Goal: Task Accomplishment & Management: Use online tool/utility

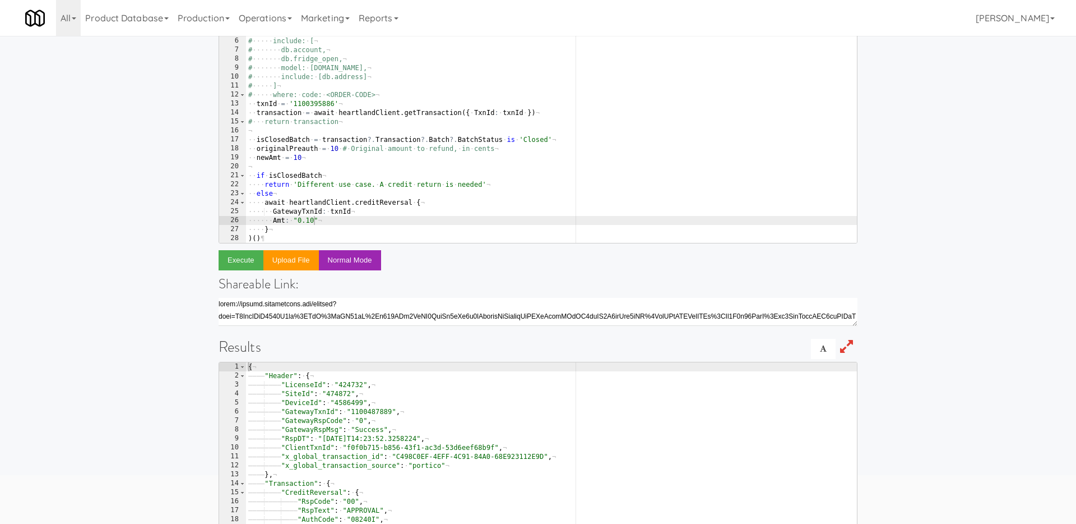
scroll to position [80, 0]
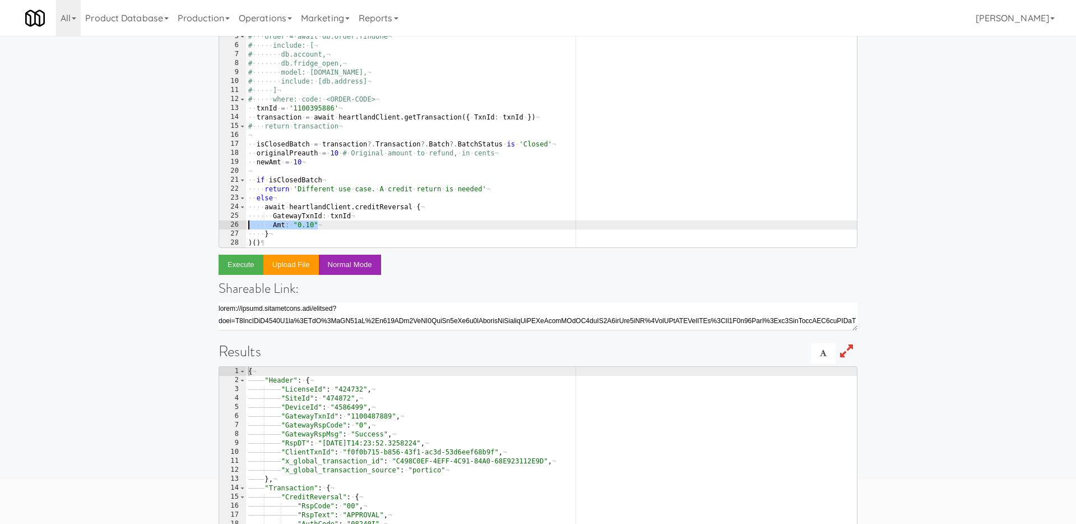
drag, startPoint x: 335, startPoint y: 221, endPoint x: 232, endPoint y: 224, distance: 103.7
click at [232, 224] on pre "Amt: "0.10" 4 5 6 7 8 9 10 11 12 13 14 15 16 17 18 19 20 21 22 23 24 25 26 27 2…" at bounding box center [538, 136] width 639 height 224
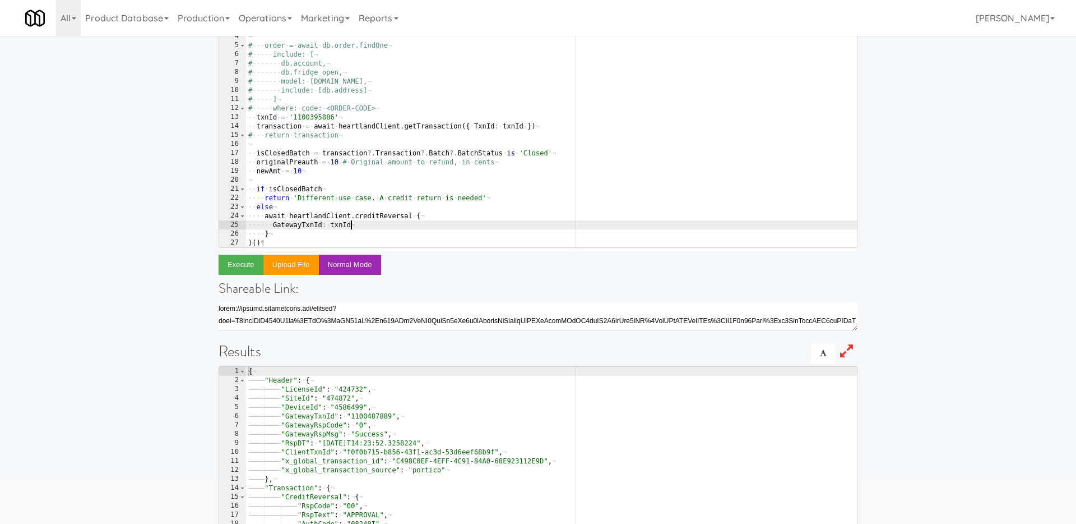
click at [383, 219] on div "·· { · default : · heartlandClient · } · = · require · '../../lib/heartland-cli…" at bounding box center [551, 143] width 611 height 241
click at [232, 258] on button "Execute" at bounding box center [241, 264] width 45 height 20
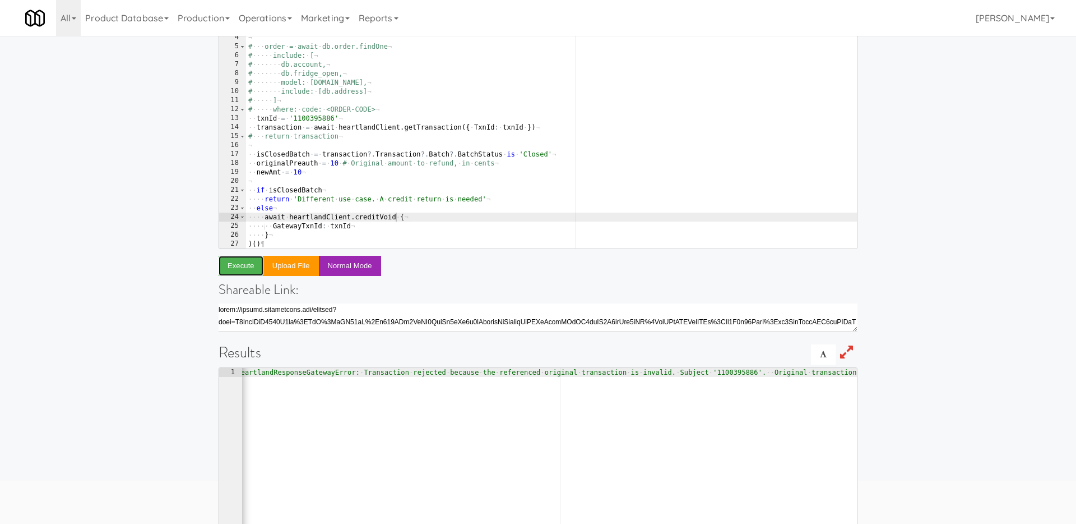
scroll to position [59, 0]
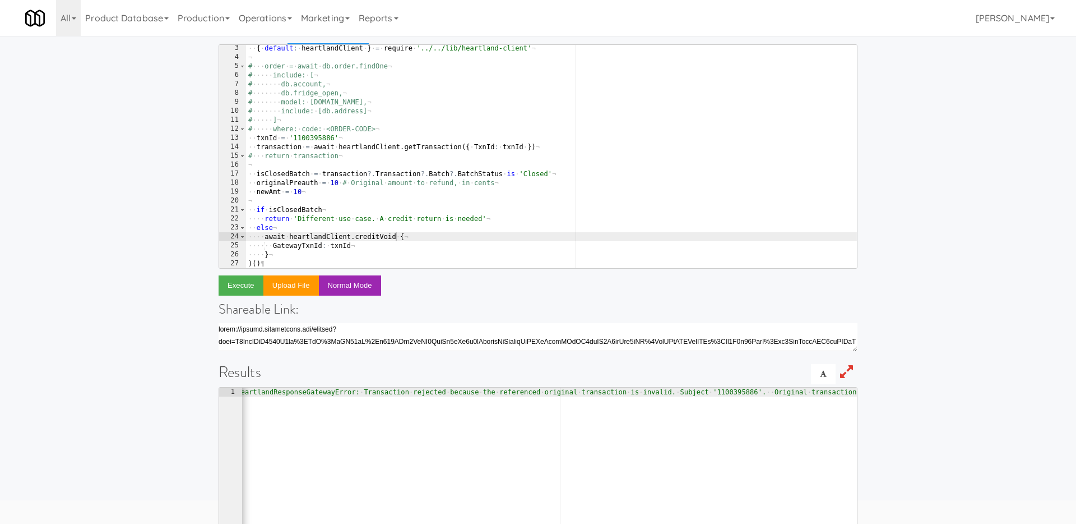
click at [307, 137] on div "·· { · default : · heartlandClient · } · = · require · '../../lib/heartland-cli…" at bounding box center [551, 164] width 611 height 241
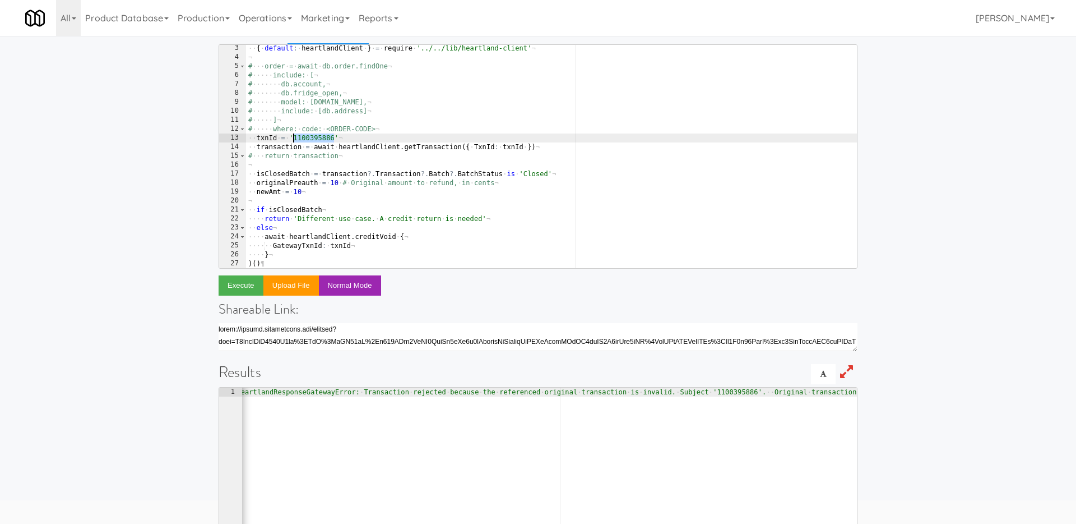
paste textarea "091732791"
click at [237, 283] on button "Execute" at bounding box center [241, 285] width 45 height 20
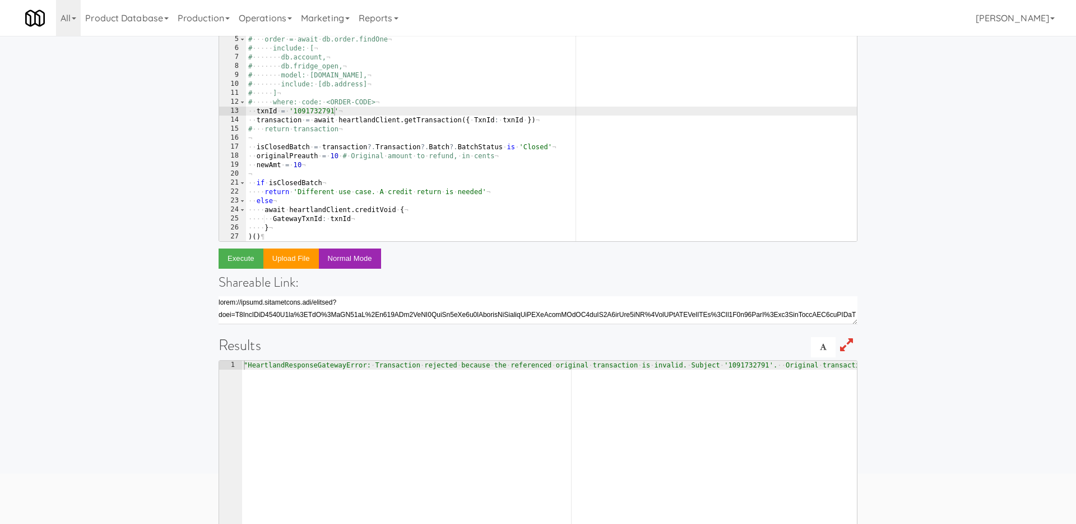
click at [349, 193] on div "·· { · default : · heartlandClient · } · = · require · '../../lib/heartland-cli…" at bounding box center [551, 137] width 611 height 241
click at [343, 198] on div "·· { · default : · heartlandClient · } · = · require · '../../lib/heartland-cli…" at bounding box center [551, 137] width 611 height 241
type textarea "else"
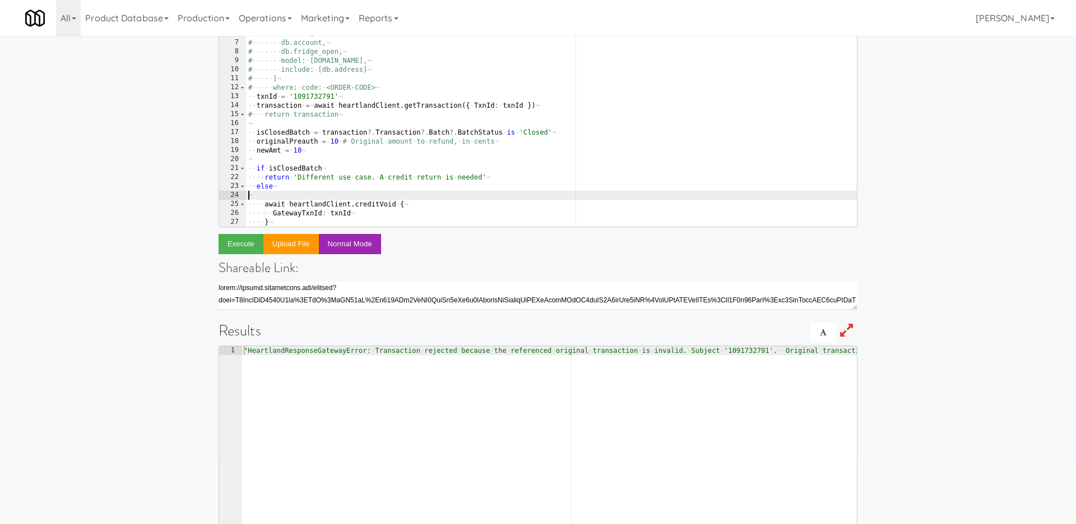
scroll to position [0, 0]
type textarea "else"
type textarea "try {"
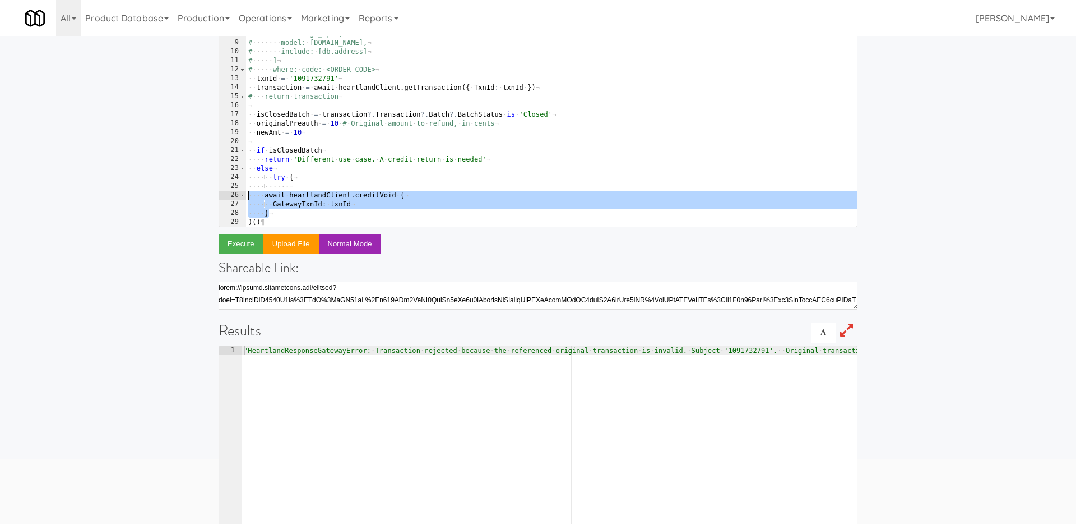
drag, startPoint x: 275, startPoint y: 213, endPoint x: 232, endPoint y: 197, distance: 45.6
click at [232, 197] on pre "5 6 7 8 9 10 11 12 13 14 15 16 17 18 19 20 21 22 23 24 25 26 27 28 29 # ··· ord…" at bounding box center [538, 115] width 639 height 224
type textarea "await heartlandClient.creditVoid { GatewayTxnId: txnId"
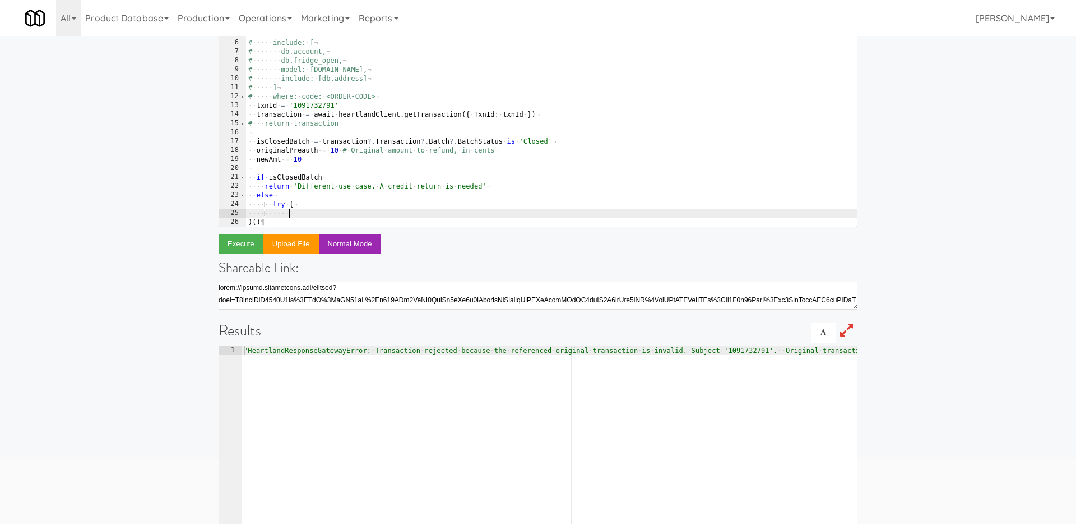
scroll to position [10, 0]
type textarea "try {"
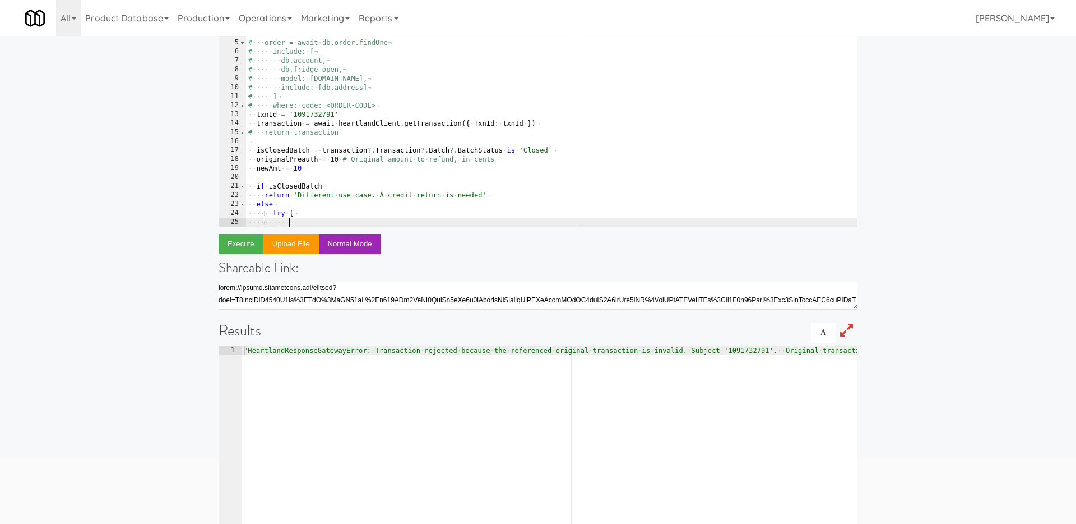
paste textarea "}"
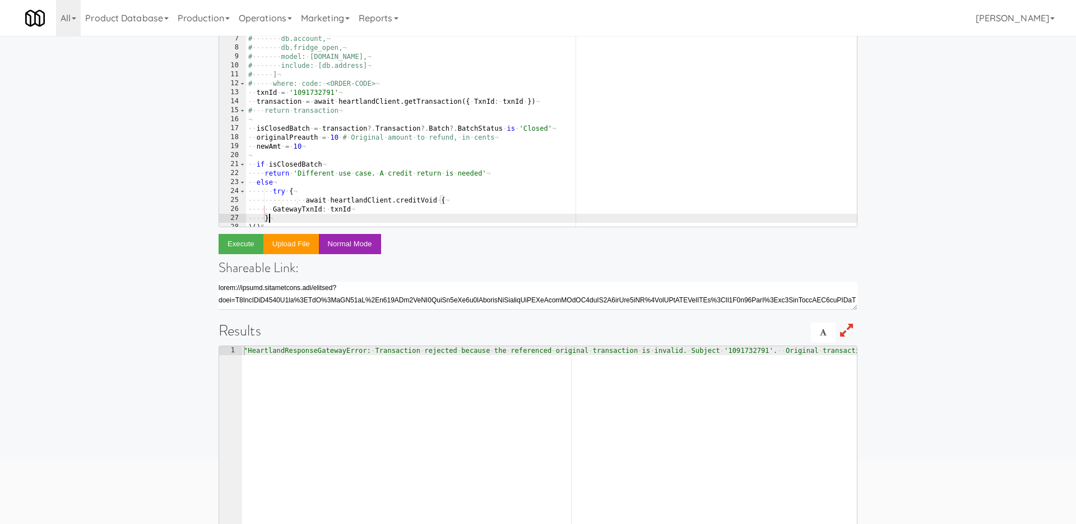
scroll to position [28, 0]
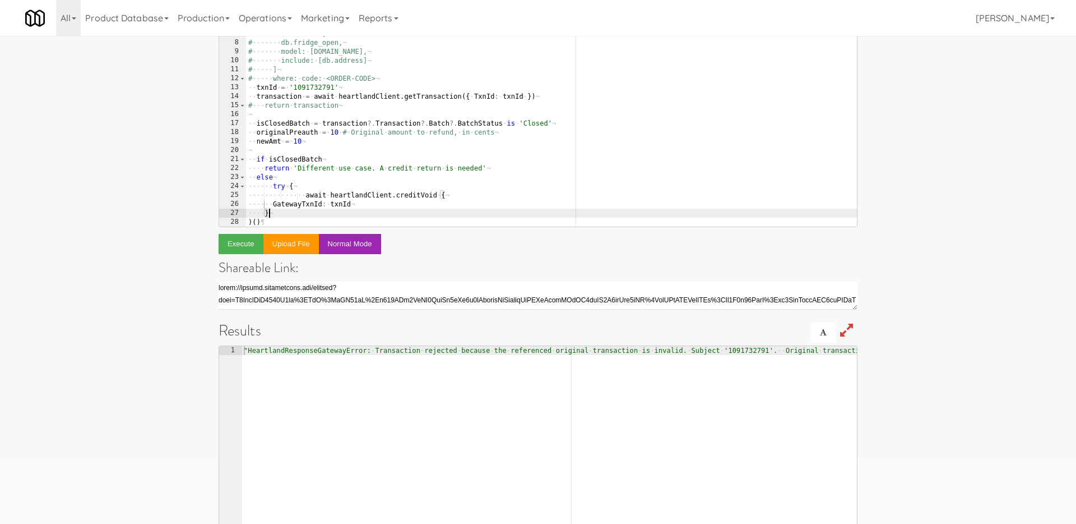
click at [272, 202] on div "¬ # ··· order · = · await · db.order.findOne ¬ # ····· include: · [ ¬ # ·······…" at bounding box center [551, 122] width 611 height 241
click at [265, 212] on div "¬ # ··· order · = · await · db.order.findOne ¬ # ····· include: · [ ¬ # ·······…" at bounding box center [551, 122] width 611 height 241
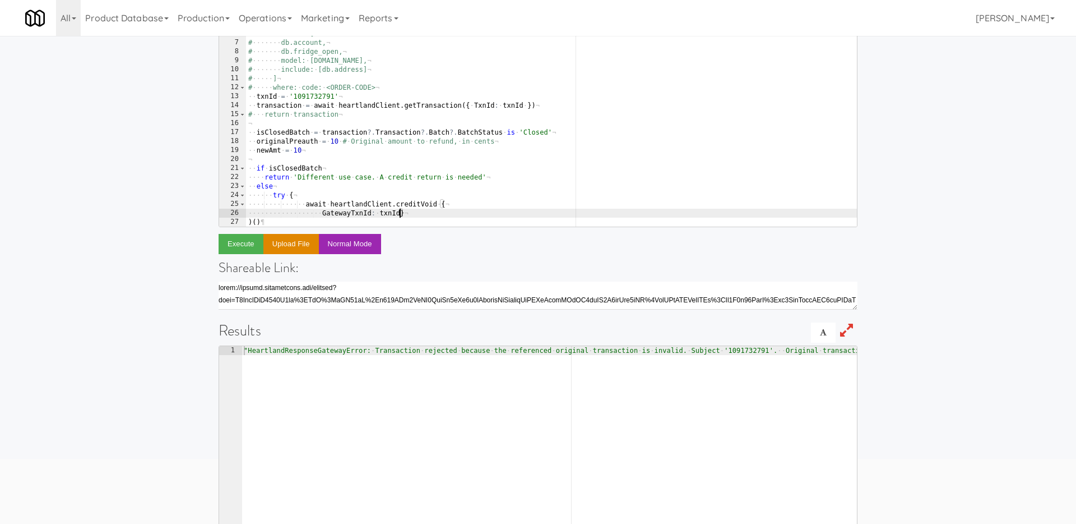
scroll to position [19, 0]
type textarea "}"
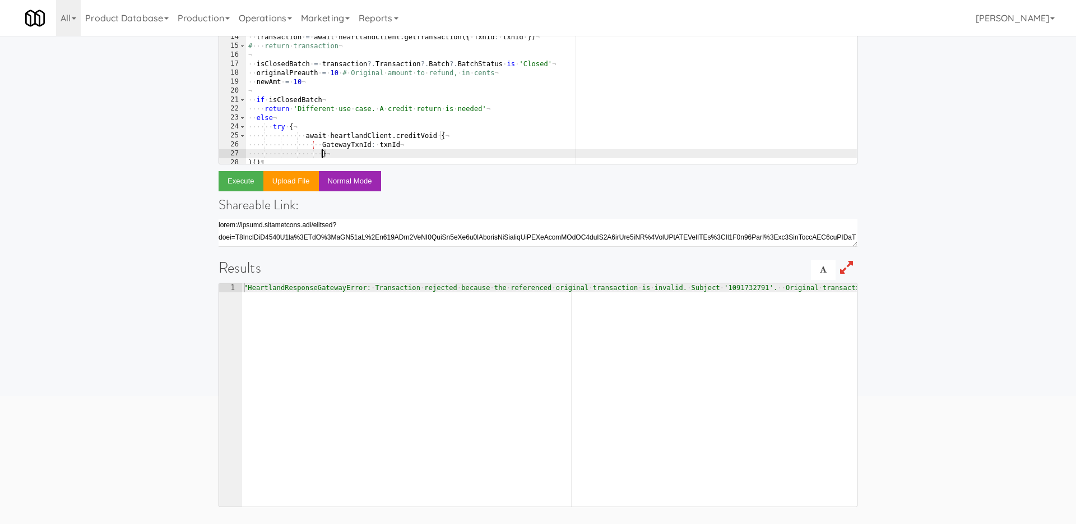
scroll to position [28, 0]
click at [380, 147] on div "¬ # ··· order · = · await · db.order.findOne ¬ # ····· include: · [ ¬ # ·······…" at bounding box center [551, 59] width 611 height 241
type textarea "}"
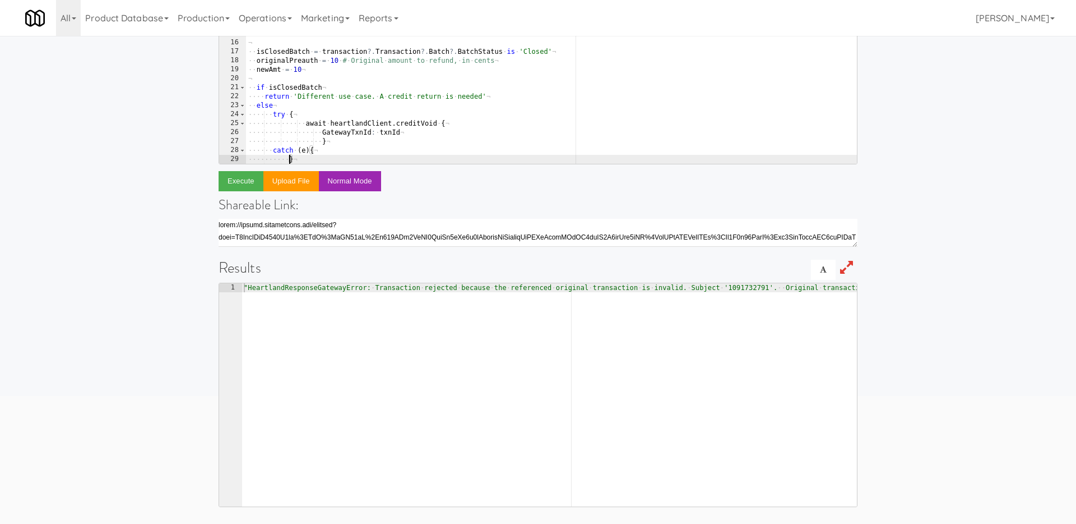
type textarea "}"
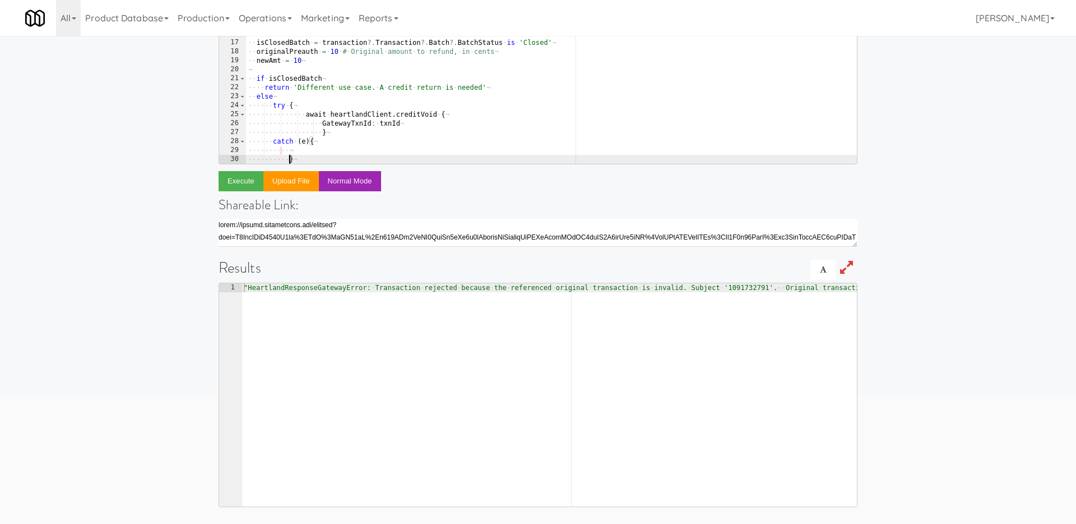
type textarea "catch (e){"
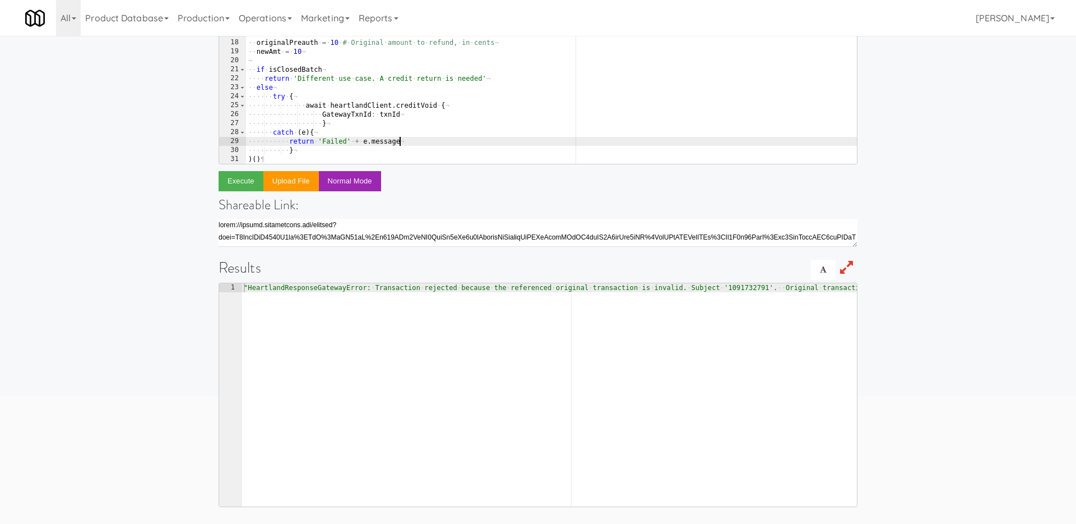
click at [290, 147] on div "# ······· db.account, ¬ # ······· db.fridge_open, ¬ # ······· model: · [DOMAIN_…" at bounding box center [551, 59] width 611 height 241
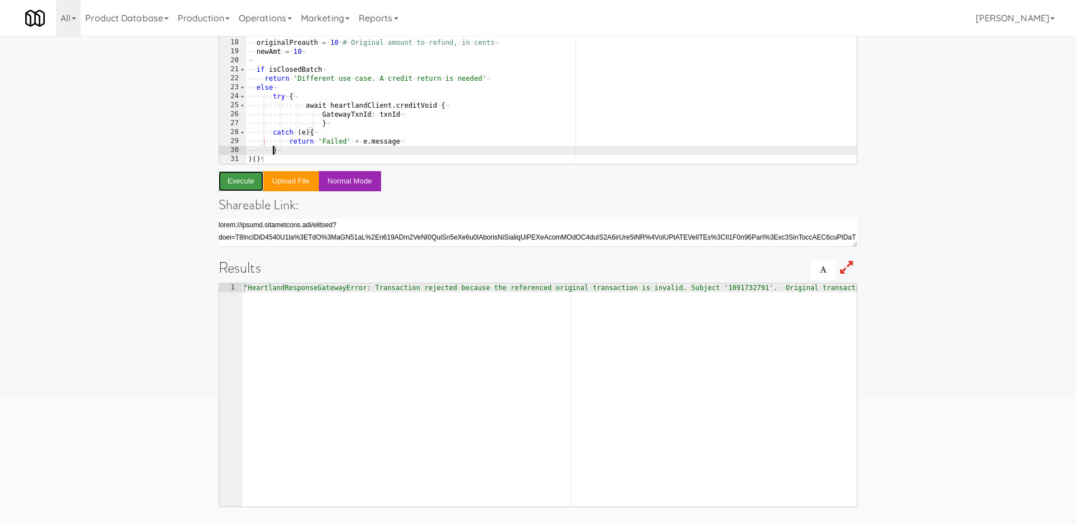
click at [233, 182] on button "Execute" at bounding box center [241, 181] width 45 height 20
click at [272, 151] on div "# ······· db.account, ¬ # ······· db.fridge_open, ¬ # ······· model: · [DOMAIN_…" at bounding box center [551, 59] width 611 height 241
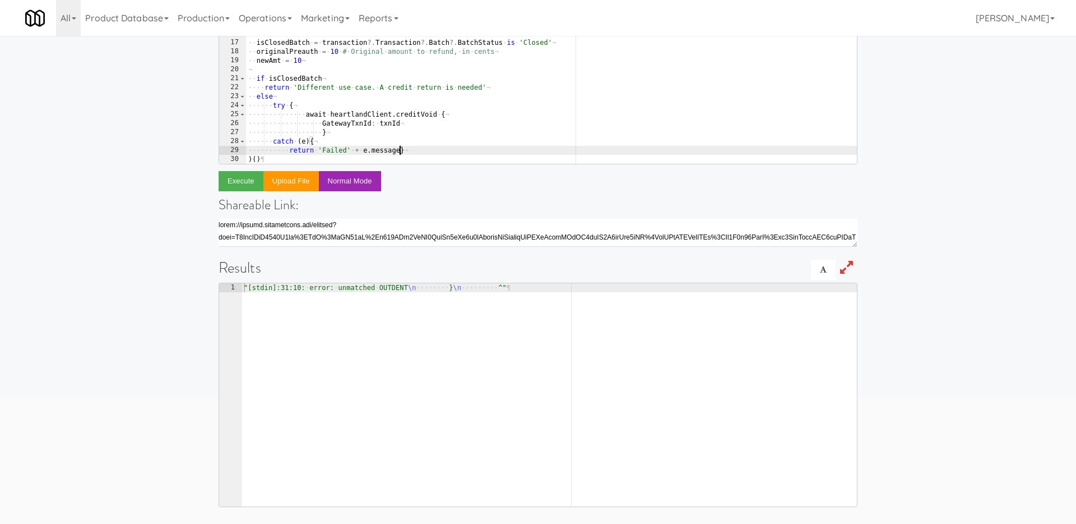
scroll to position [0, 3]
click at [289, 147] on div "# ····· include: · [ ¬ # ······· db.account, ¬ # ······· db.fridge_open, ¬ # ··…" at bounding box center [551, 59] width 611 height 241
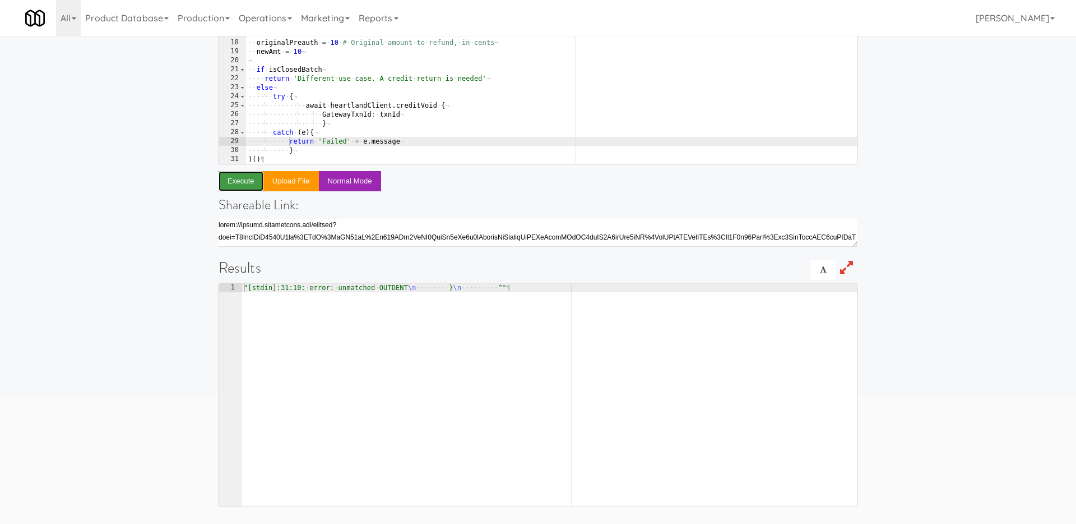
click at [243, 180] on button "Execute" at bounding box center [241, 181] width 45 height 20
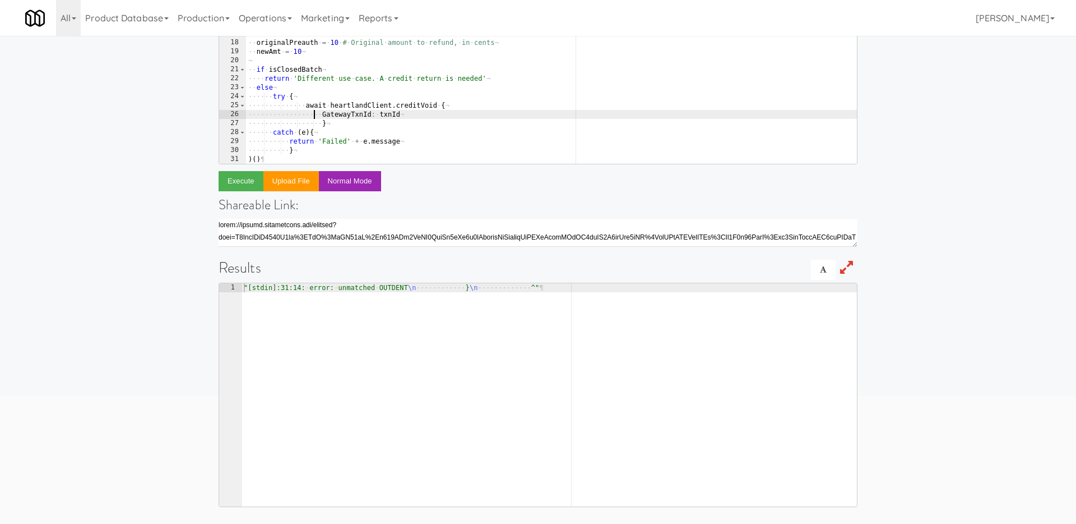
click at [316, 118] on div "# ······· db.account, ¬ # ······· db.fridge_open, ¬ # ······· model: · [DOMAIN_…" at bounding box center [551, 59] width 611 height 241
click at [331, 112] on div "# ······· db.account, ¬ # ······· db.fridge_open, ¬ # ······· model: · [DOMAIN_…" at bounding box center [551, 59] width 611 height 241
click at [321, 123] on div "# ······· db.account, ¬ # ······· db.fridge_open, ¬ # ······· model: · [DOMAIN_…" at bounding box center [551, 59] width 611 height 241
click at [320, 114] on div "# ······· db.account, ¬ # ······· db.fridge_open, ¬ # ······· model: · [DOMAIN_…" at bounding box center [551, 59] width 611 height 241
click at [244, 179] on button "Execute" at bounding box center [241, 181] width 45 height 20
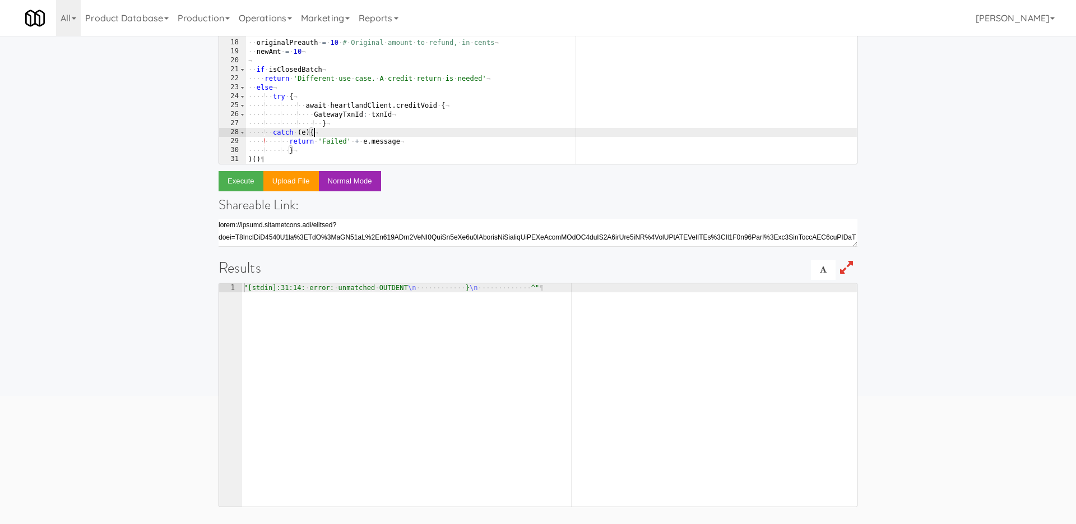
click at [320, 136] on div "# ······· db.account, ¬ # ······· db.fridge_open, ¬ # ······· model: · [DOMAIN_…" at bounding box center [551, 59] width 611 height 241
type textarea "}"
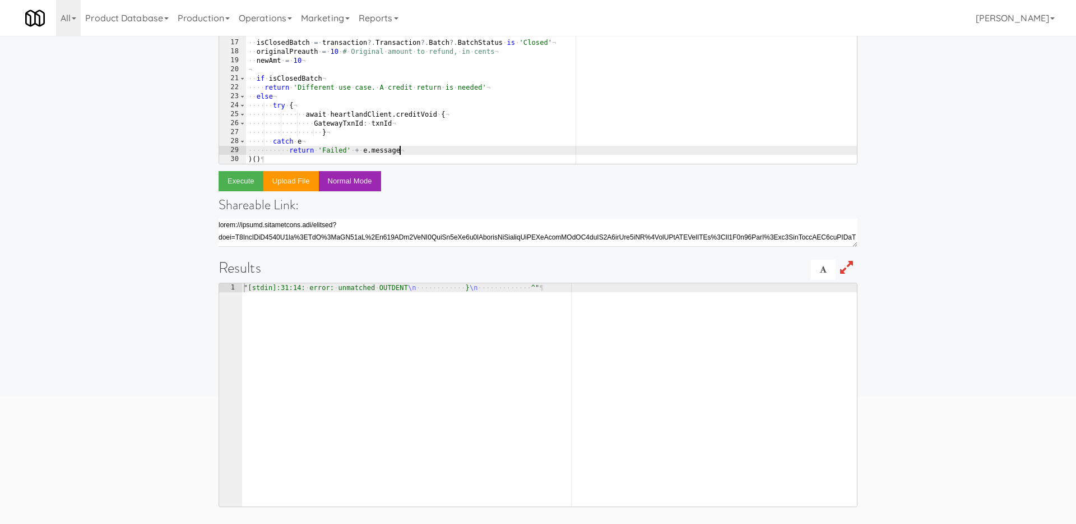
scroll to position [46, 0]
click at [367, 129] on div "# ····· include: · [ ¬ # ······· db.account, ¬ # ······· db.fridge_open, ¬ # ··…" at bounding box center [551, 59] width 611 height 241
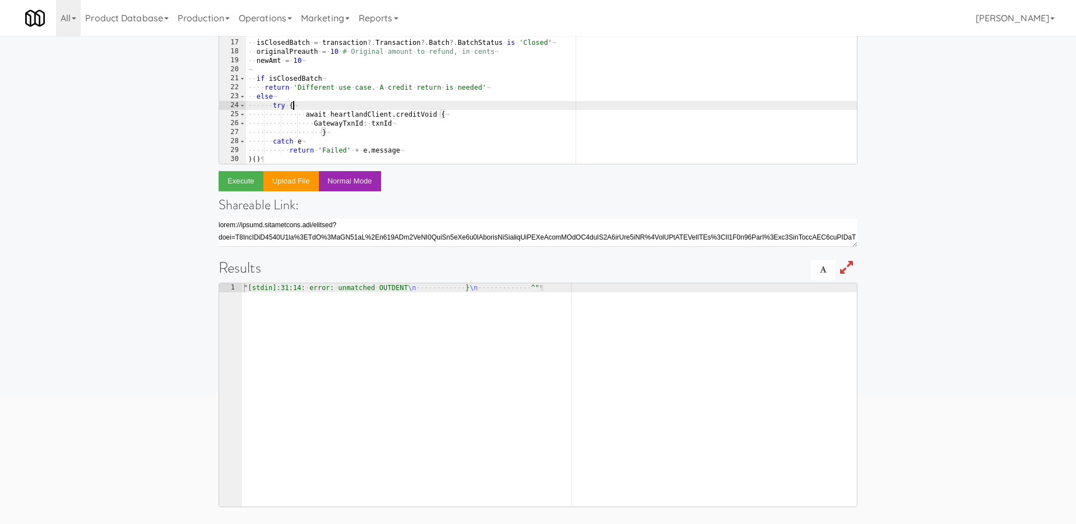
click at [303, 104] on div "# ····· include: · [ ¬ # ······· db.account, ¬ # ······· db.fridge_open, ¬ # ··…" at bounding box center [551, 59] width 611 height 241
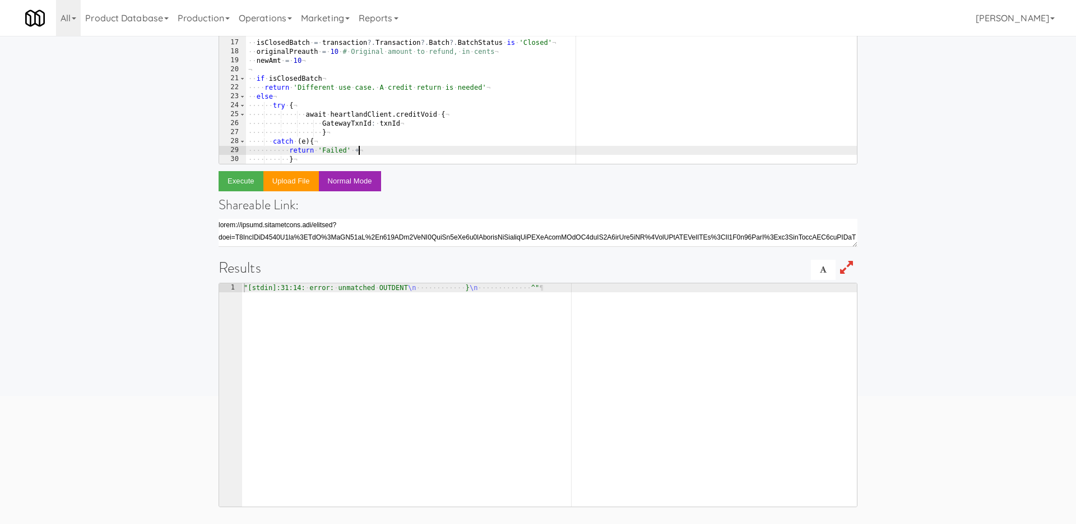
type textarea "return"
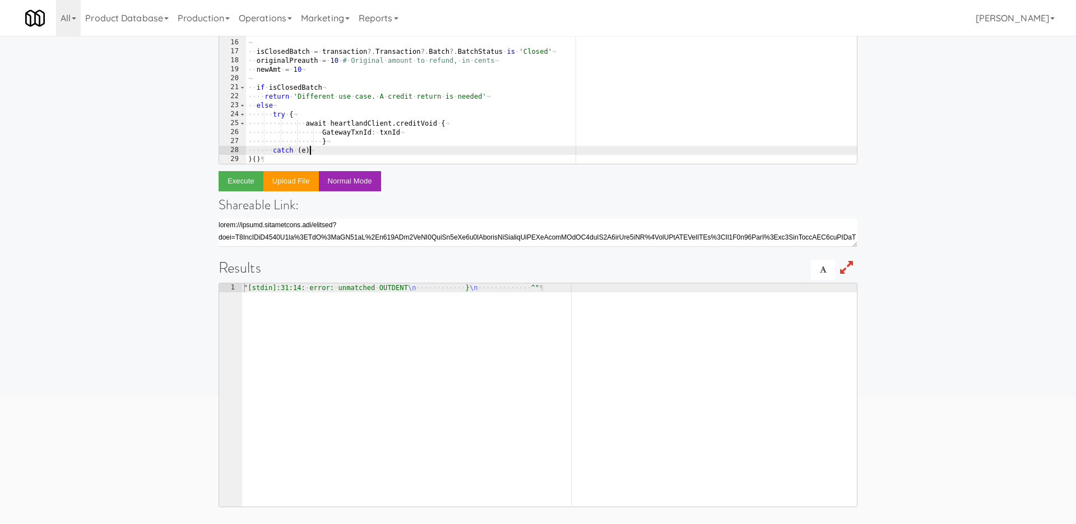
scroll to position [37, 0]
type textarea "cartch"
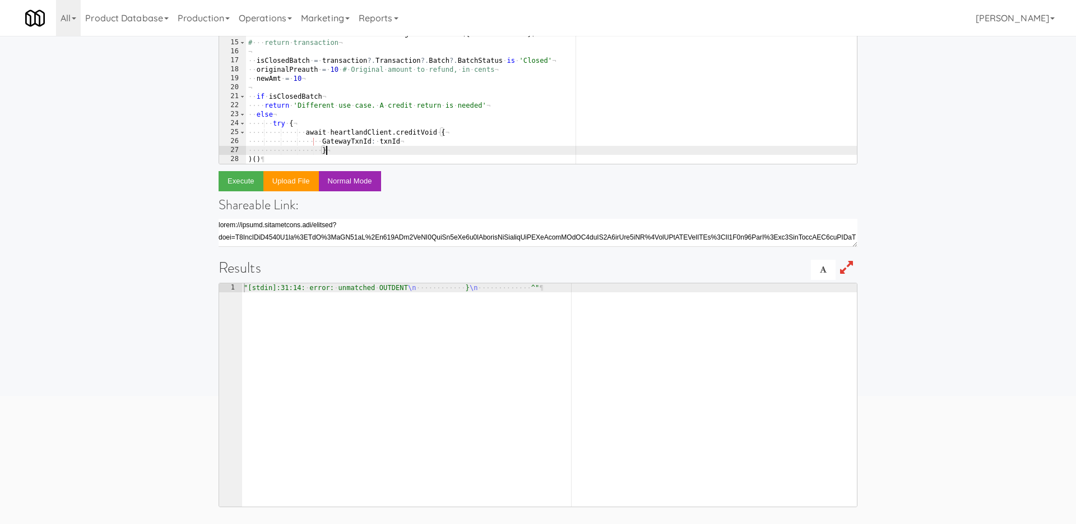
scroll to position [28, 0]
type textarea "}"
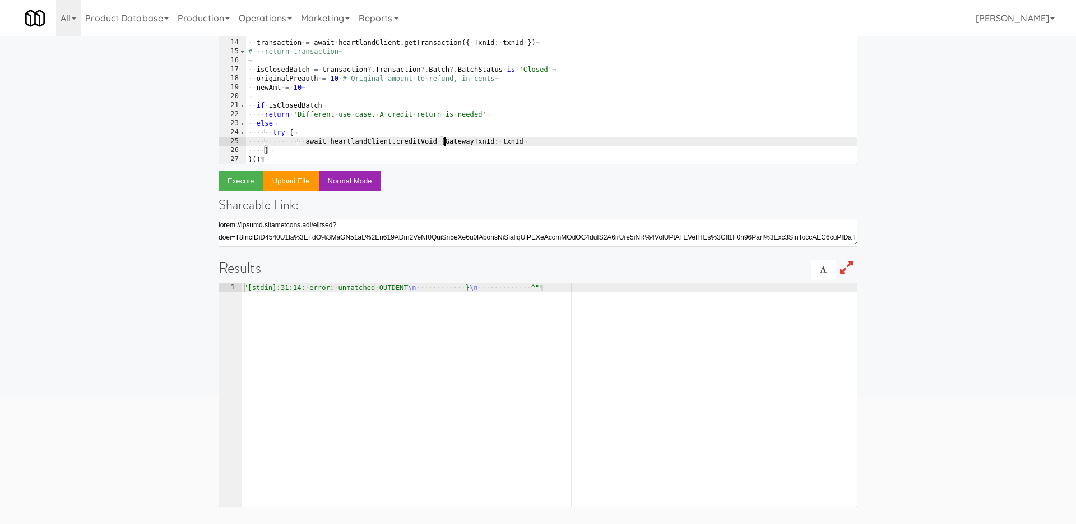
type textarea "await heartlandClient.creditVoid { GatewayTxnId: txnId"
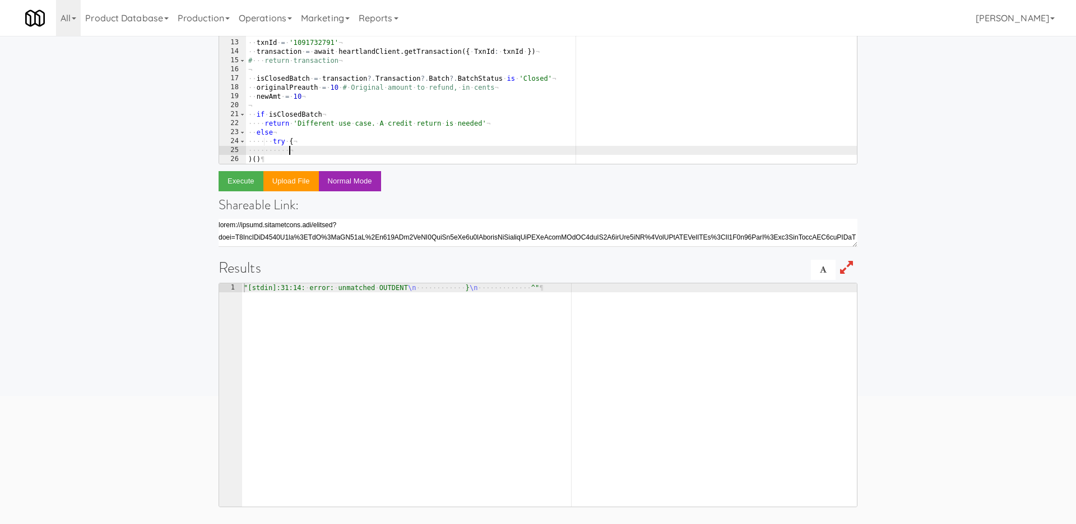
type textarea "try {"
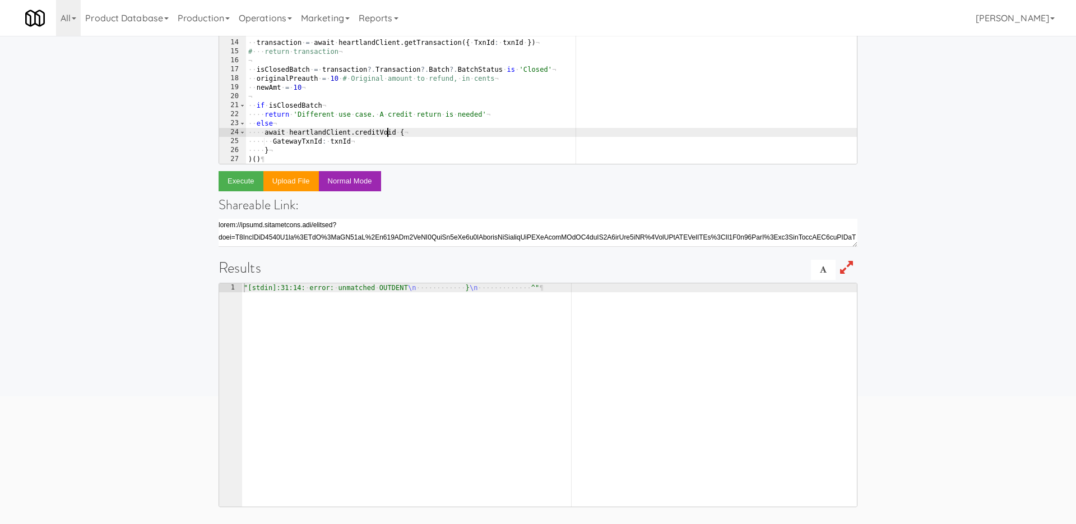
click at [386, 133] on div "·· { · default : · heartlandClient · } · = · require · '../../lib/heartland-cli…" at bounding box center [551, 59] width 611 height 241
click at [360, 145] on div "·· { · default : · heartlandClient · } · = · require · '../../lib/heartland-cli…" at bounding box center [551, 59] width 611 height 241
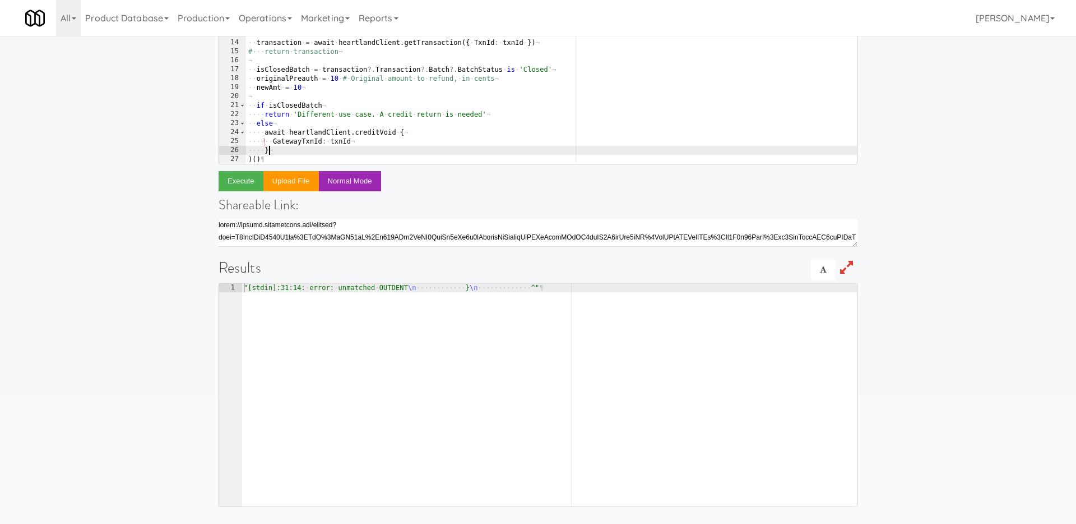
click at [358, 149] on div "·· { · default : · heartlandClient · } · = · require · '../../lib/heartland-cli…" at bounding box center [551, 59] width 611 height 241
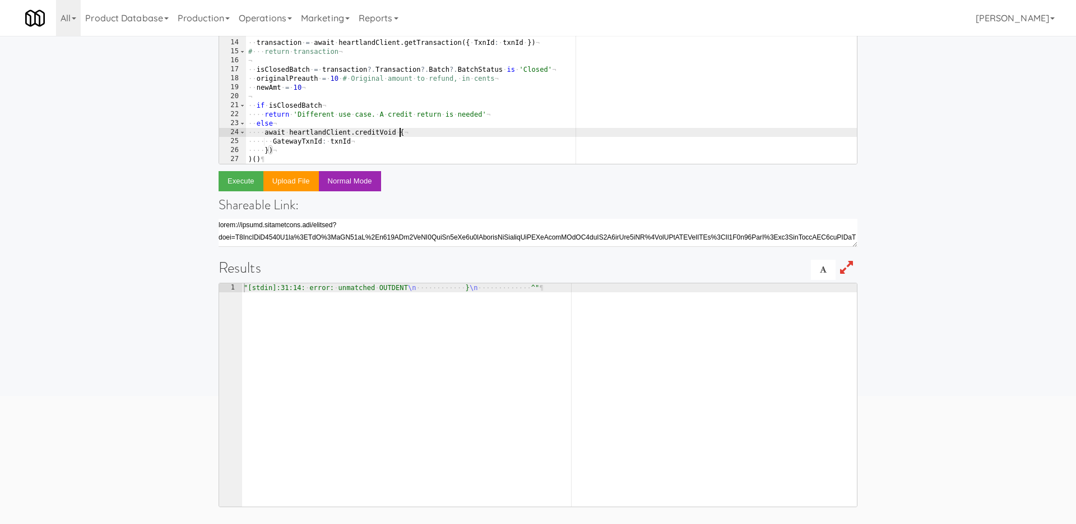
click at [401, 133] on div "·· { · default : · heartlandClient · } · = · require · '../../lib/heartland-cli…" at bounding box center [551, 59] width 611 height 241
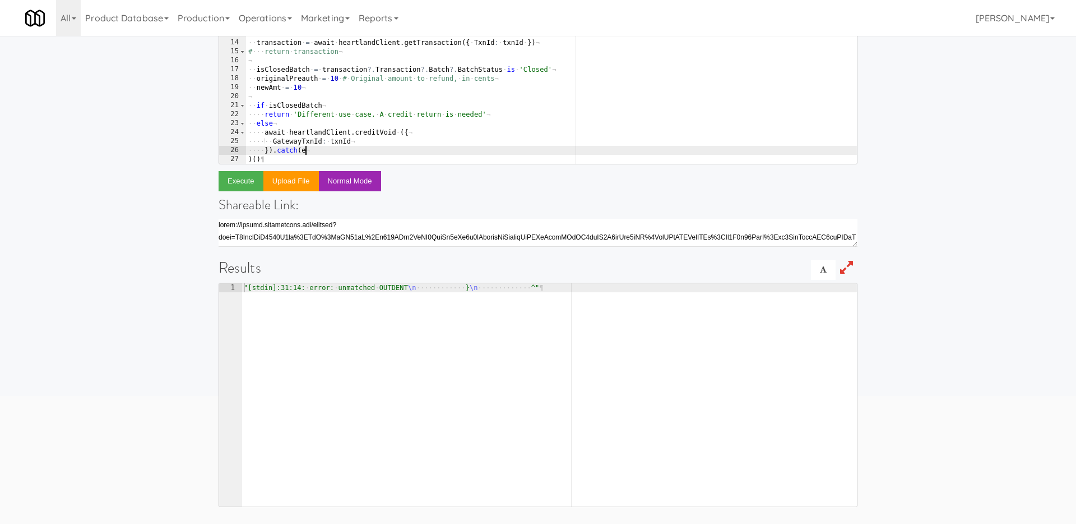
scroll to position [0, 4]
click at [232, 182] on button "Execute" at bounding box center [241, 181] width 45 height 20
click at [302, 149] on div "·· { · default : · heartlandClient · } · = · require · '../../lib/heartland-cli…" at bounding box center [551, 59] width 611 height 241
click at [241, 201] on h4 "Shareable Link:" at bounding box center [538, 204] width 639 height 15
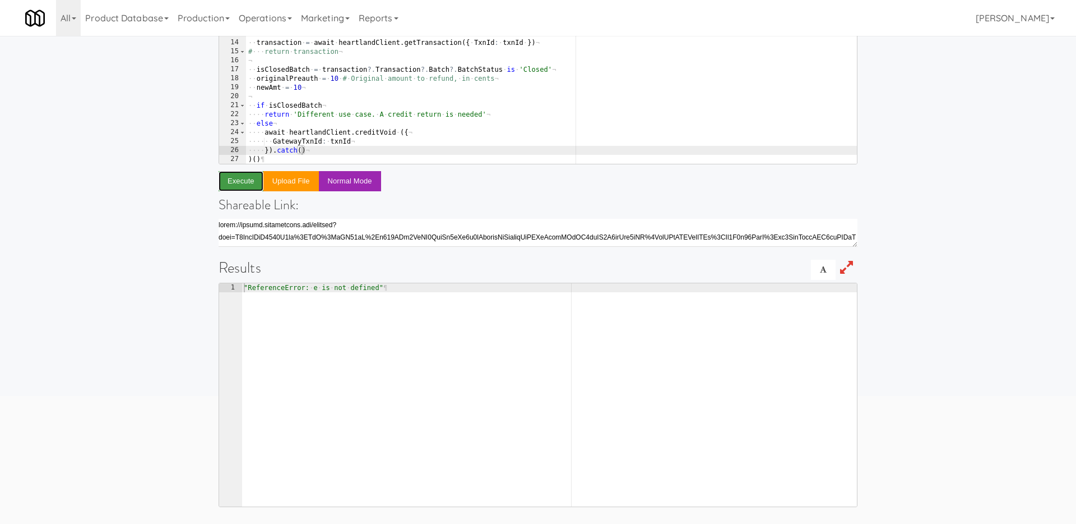
click at [252, 180] on button "Execute" at bounding box center [241, 181] width 45 height 20
click at [317, 151] on div "·· { · default : · heartlandClient · } · = · require · '../../lib/heartland-cli…" at bounding box center [551, 59] width 611 height 241
type textarea "})"
click at [230, 183] on button "Execute" at bounding box center [241, 181] width 45 height 20
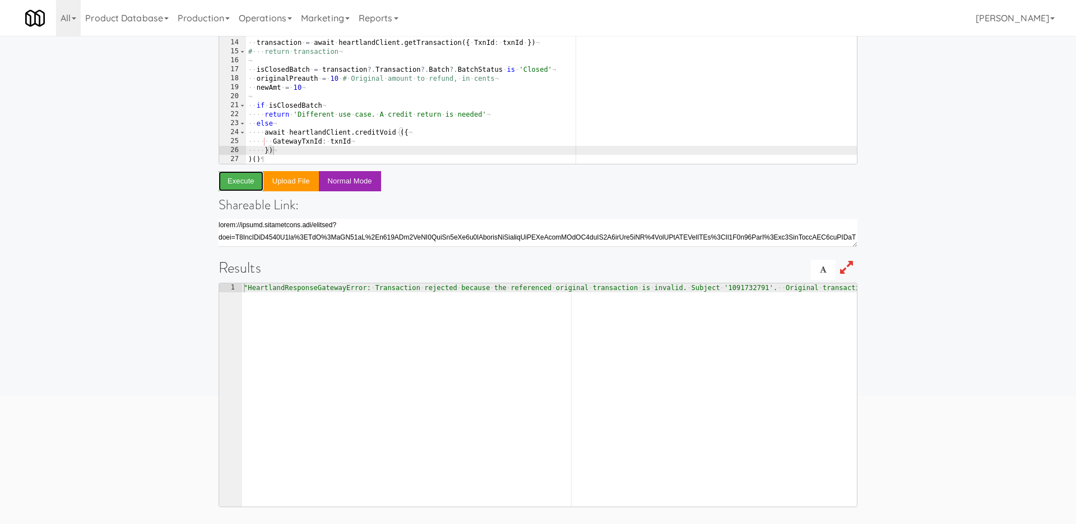
click at [219, 171] on button "Execute" at bounding box center [241, 181] width 45 height 20
click at [288, 150] on div "·· { · default : · heartlandClient · } · = · require · '../../lib/heartland-cli…" at bounding box center [551, 59] width 611 height 241
click at [240, 185] on button "Execute" at bounding box center [241, 181] width 45 height 20
click at [317, 150] on div "·· { · default : · heartlandClient · } · = · require · '../../lib/heartland-cli…" at bounding box center [551, 59] width 611 height 241
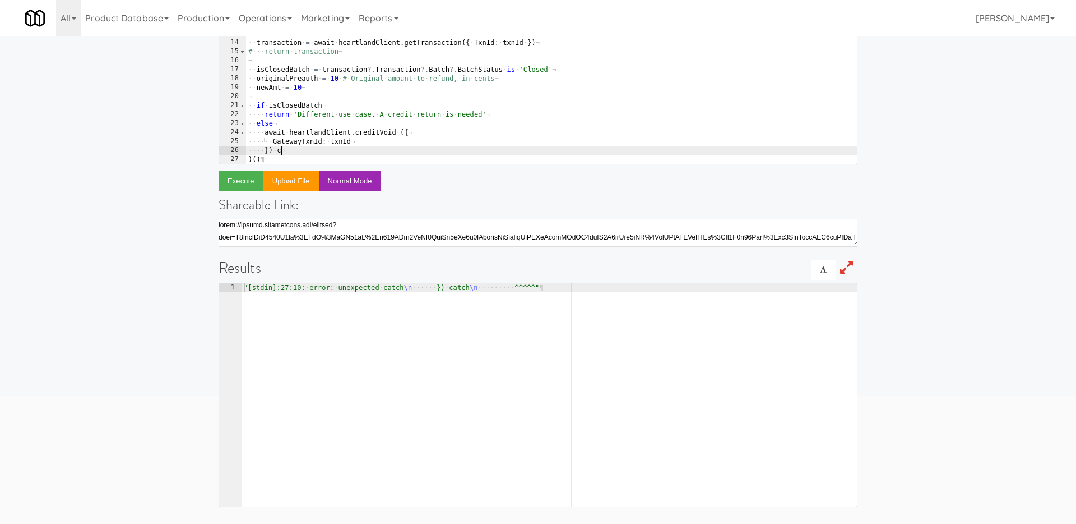
scroll to position [0, 2]
click at [287, 125] on div "·· { · default : · heartlandClient · } · = · require · '../../lib/heartland-cli…" at bounding box center [551, 59] width 611 height 241
type textarea "else"
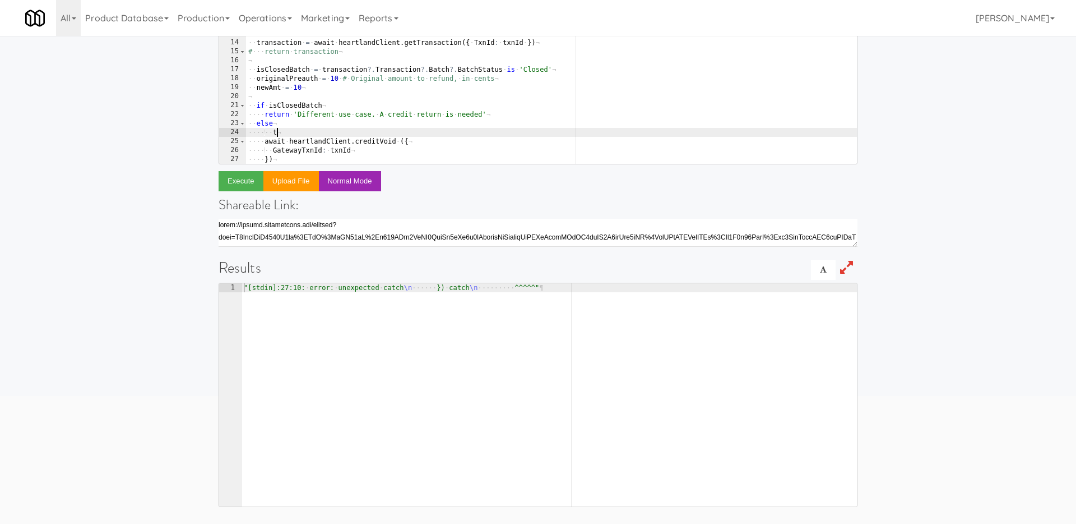
type textarea "try"
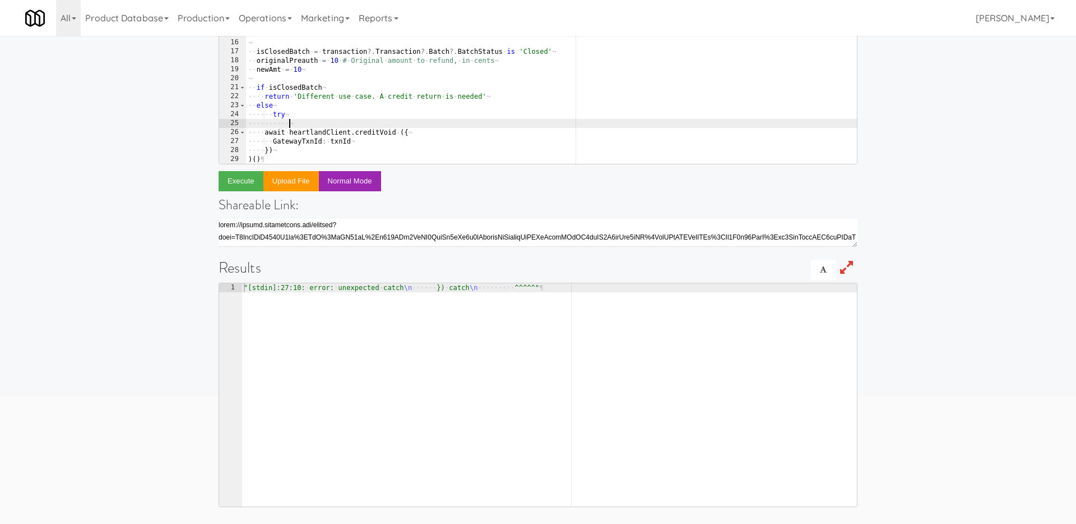
scroll to position [37, 0]
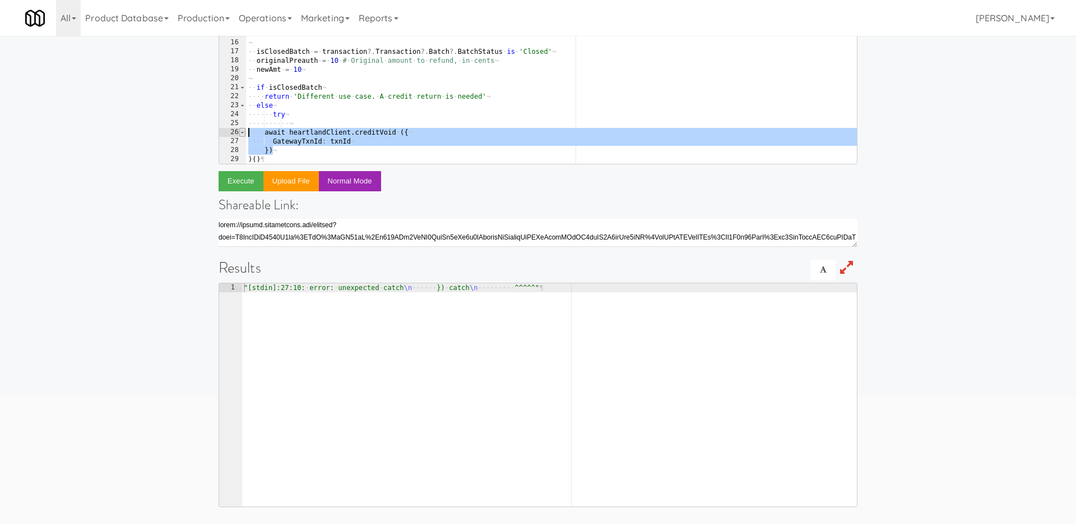
drag, startPoint x: 281, startPoint y: 150, endPoint x: 240, endPoint y: 132, distance: 45.4
click at [240, 132] on pre "5 6 7 8 9 10 11 12 13 14 15 16 17 18 19 20 21 22 23 24 25 26 27 28 29 # ··· ord…" at bounding box center [538, 52] width 639 height 224
click at [269, 140] on div "# ··· order · = · await · db.order.findOne ¬ # ····· include: · [ ¬ # ······· d…" at bounding box center [551, 59] width 611 height 241
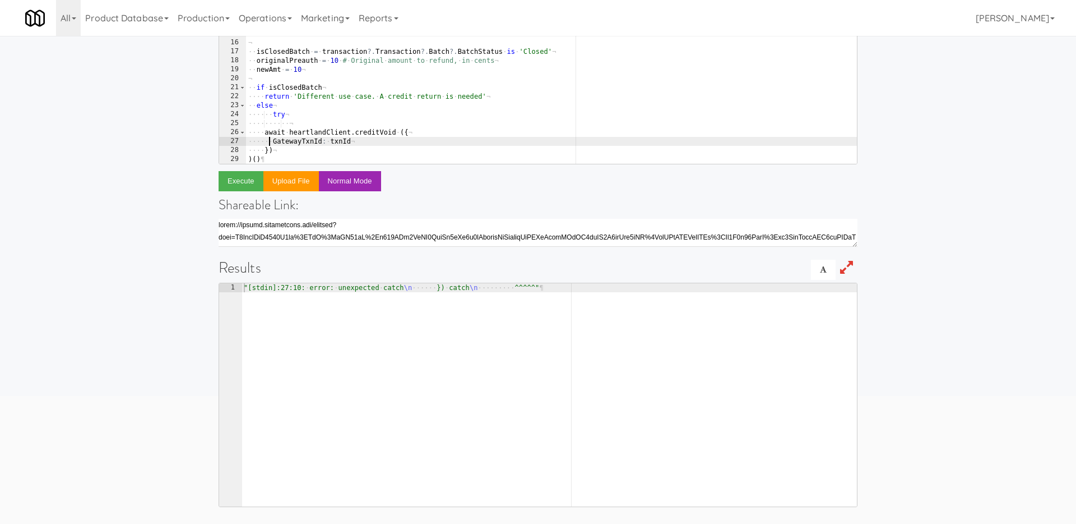
click at [266, 133] on div "# ··· order · = · await · db.order.findOne ¬ # ····· include: · [ ¬ # ······· d…" at bounding box center [551, 59] width 611 height 241
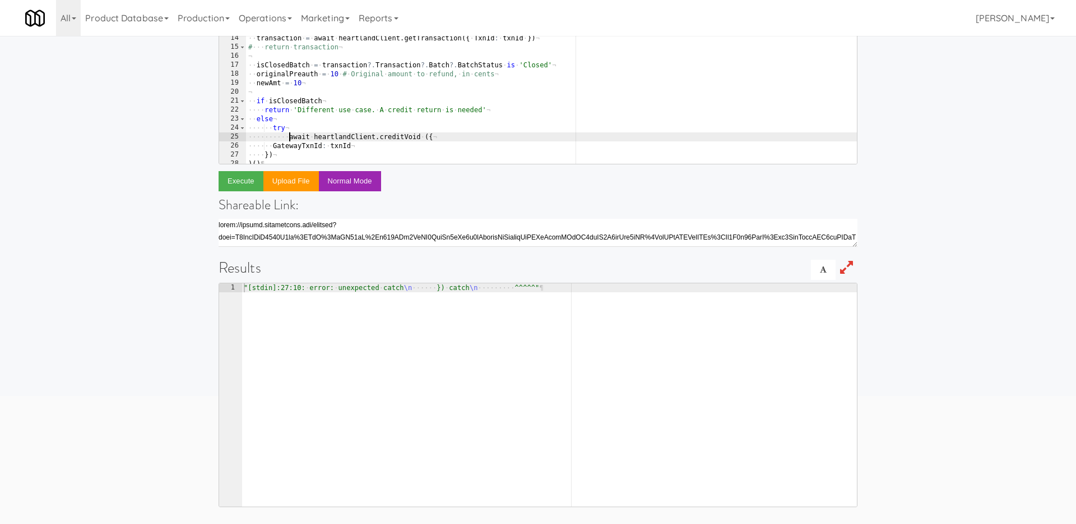
scroll to position [28, 0]
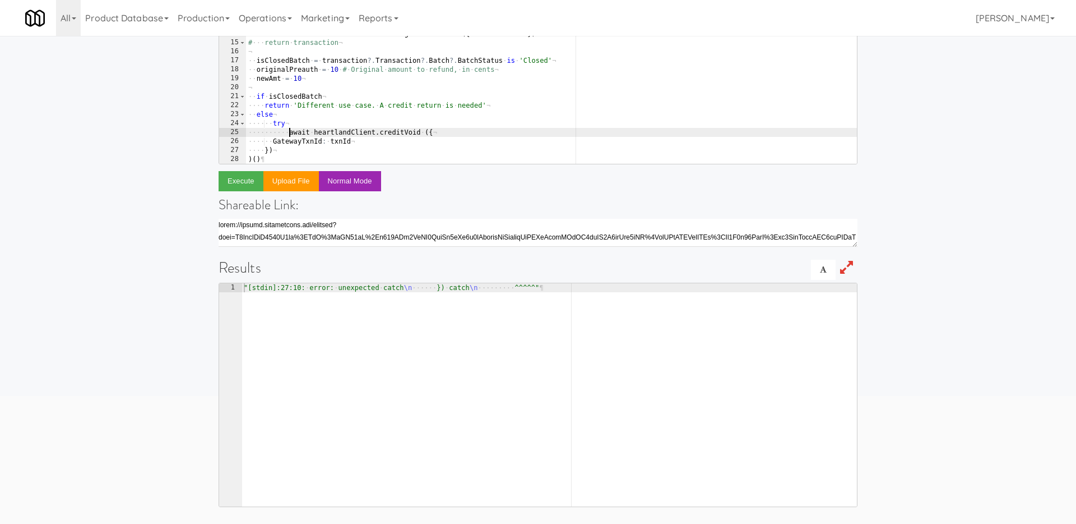
click at [291, 146] on div "¬ # ··· order · = · await · db.order.findOne ¬ # ····· include: · [ ¬ # ·······…" at bounding box center [551, 59] width 611 height 241
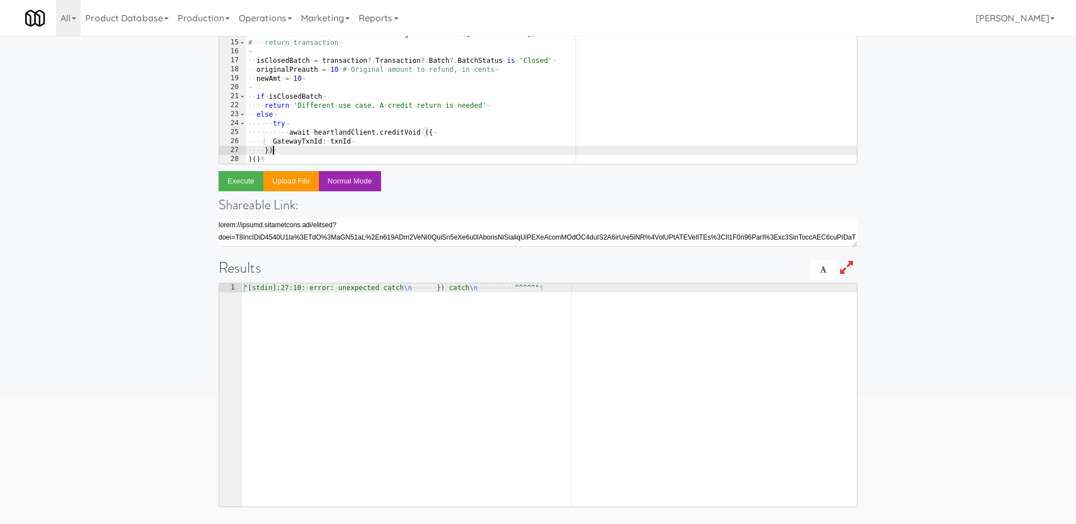
click at [273, 140] on div "¬ # ··· order · = · await · db.order.findOne ¬ # ····· include: · [ ¬ # ·······…" at bounding box center [551, 59] width 611 height 241
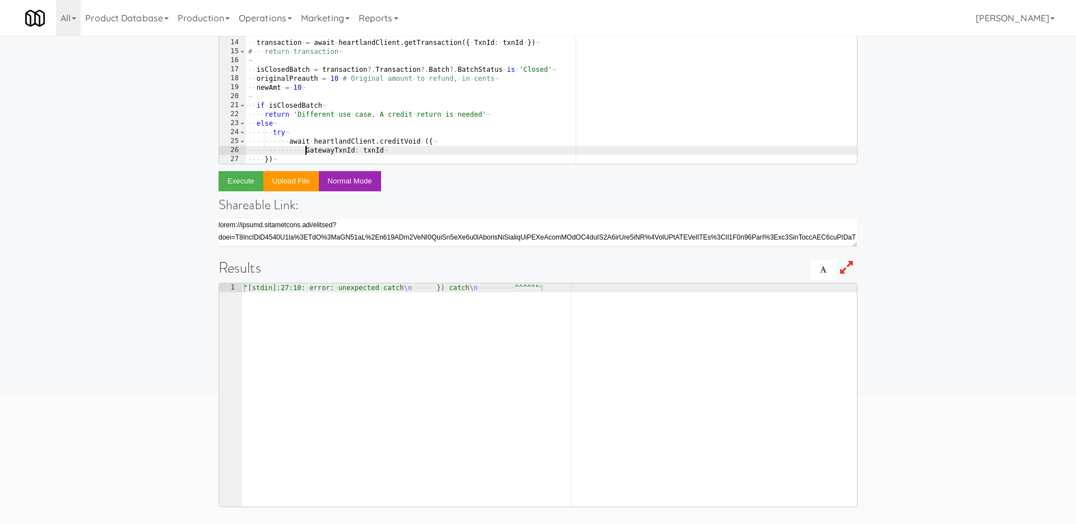
scroll to position [28, 0]
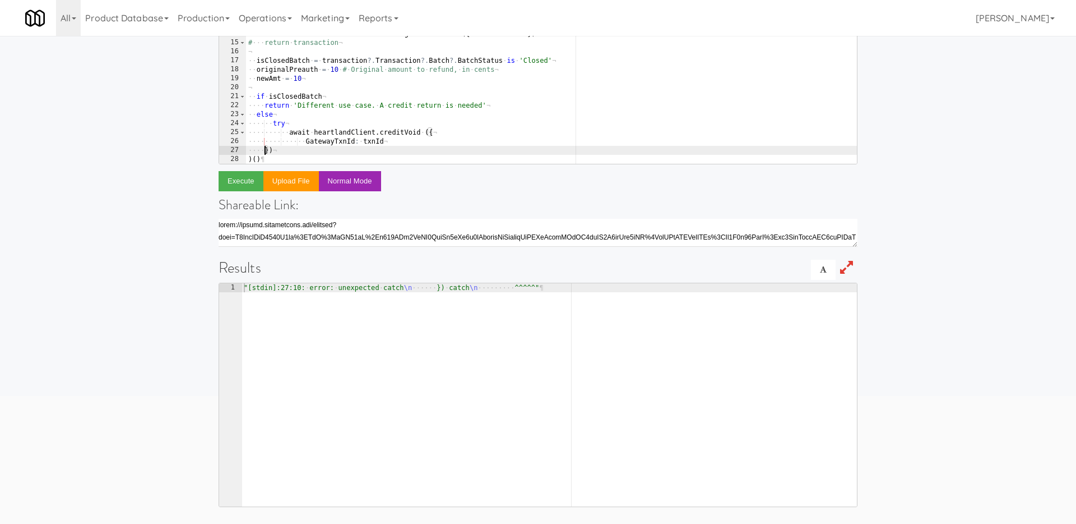
click at [264, 151] on div "¬ # ··· order · = · await · db.order.findOne ¬ # ····· include: · [ ¬ # ·······…" at bounding box center [551, 59] width 611 height 241
click at [344, 149] on div "¬ # ··· order · = · await · db.order.findOne ¬ # ····· include: · [ ¬ # ·······…" at bounding box center [551, 59] width 611 height 241
type textarea "})"
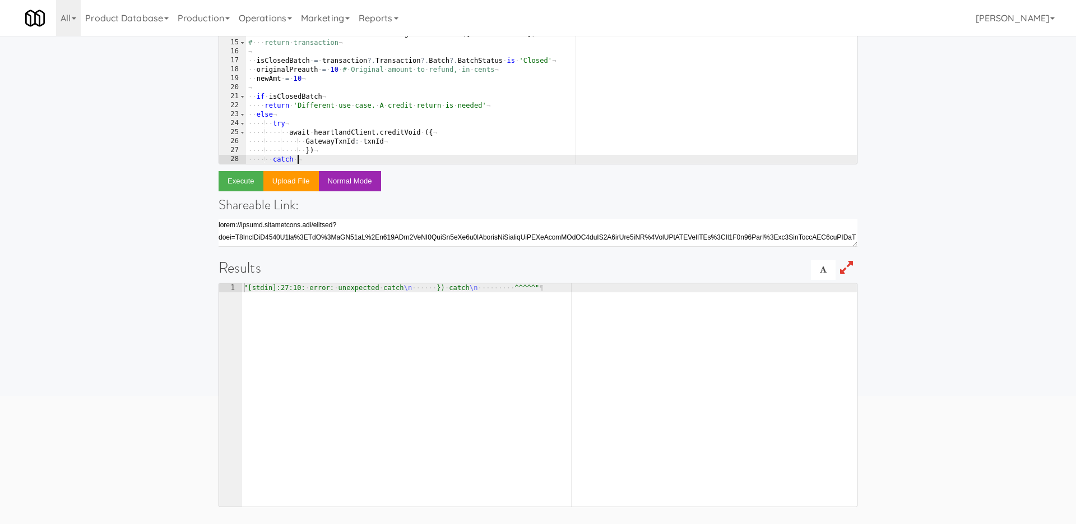
type textarea "catch e"
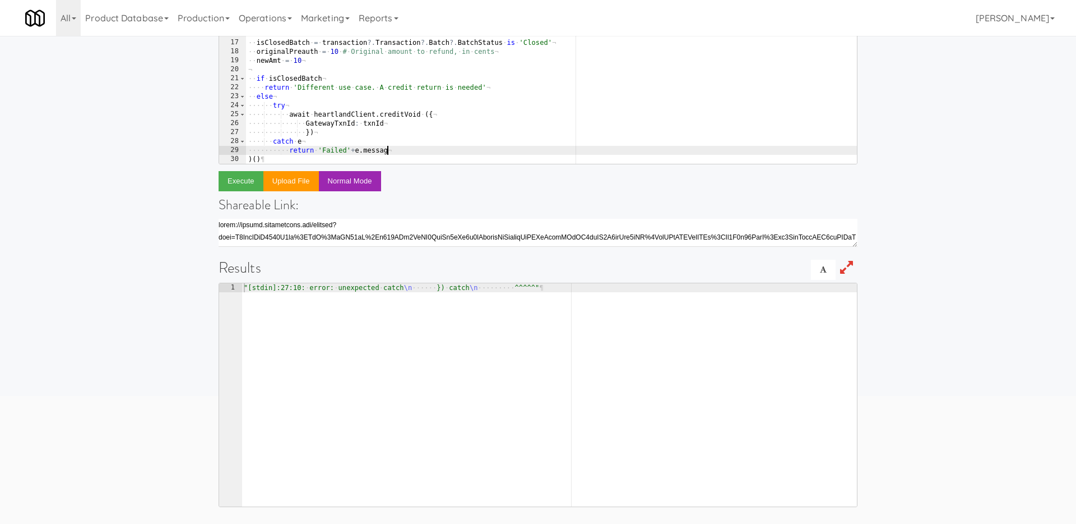
scroll to position [0, 11]
click at [347, 150] on div "# ····· include: · [ ¬ # ······· db.account, ¬ # ······· db.fridge_open, ¬ # ··…" at bounding box center [551, 59] width 611 height 241
click at [249, 181] on button "Execute" at bounding box center [241, 181] width 45 height 20
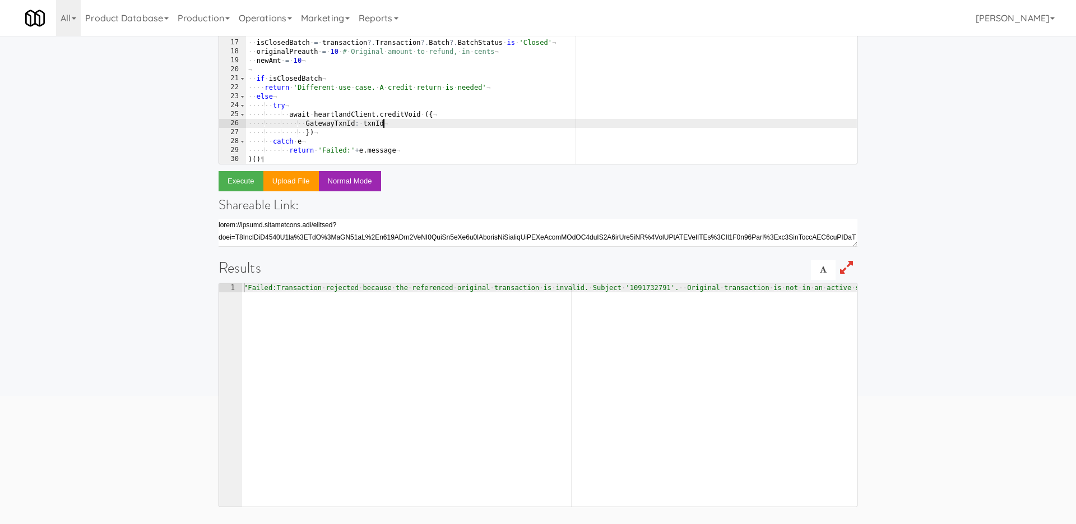
click at [474, 120] on div "# ····· include: · [ ¬ # ······· db.account, ¬ # ······· db.fridge_open, ¬ # ··…" at bounding box center [551, 59] width 611 height 241
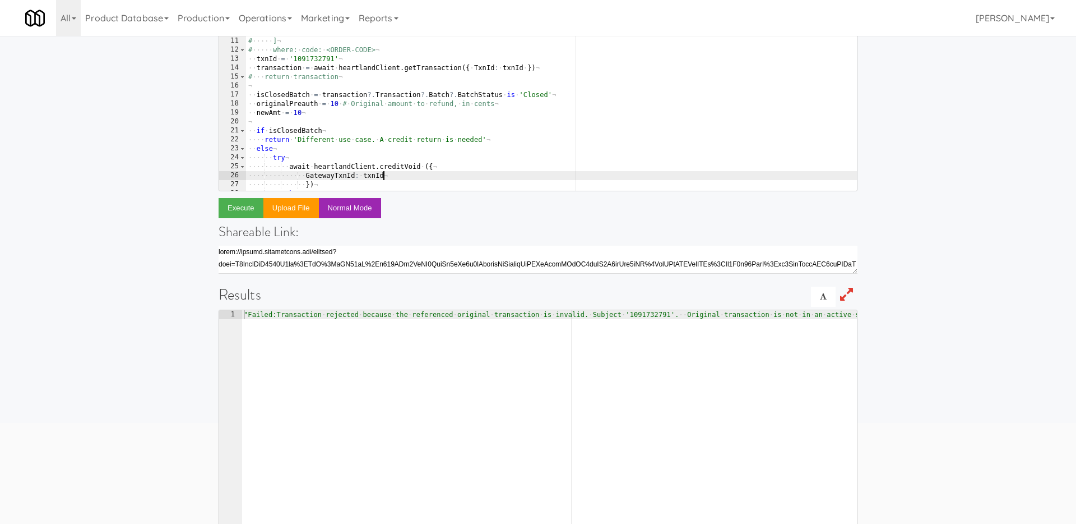
scroll to position [0, 0]
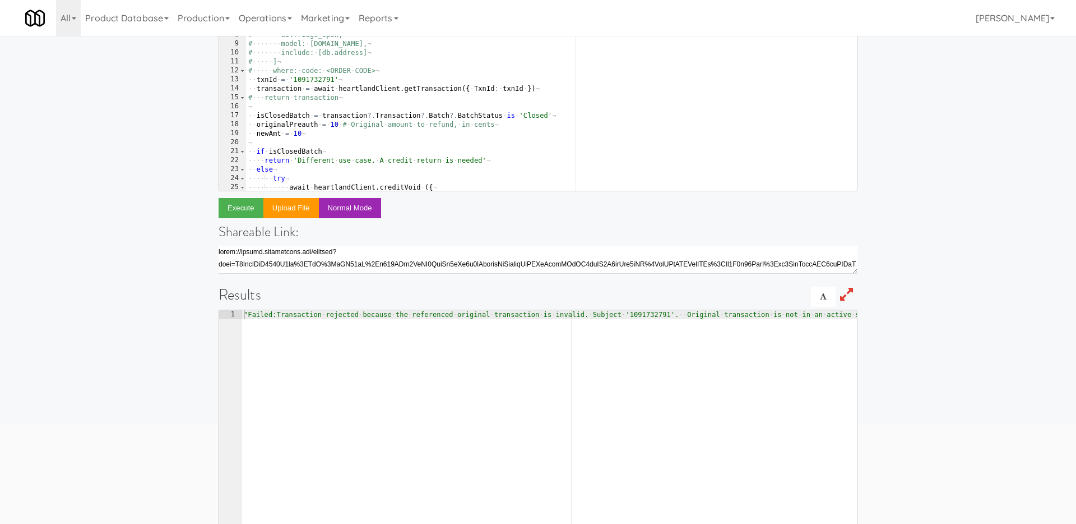
click at [317, 81] on div "( ( ) · -> ¬ ·· moment · = · require · 'moment' ¬ ·· { · default : · heartlandC…" at bounding box center [551, 87] width 611 height 241
paste textarea "100241445"
type textarea "txnId = '1100241445'"
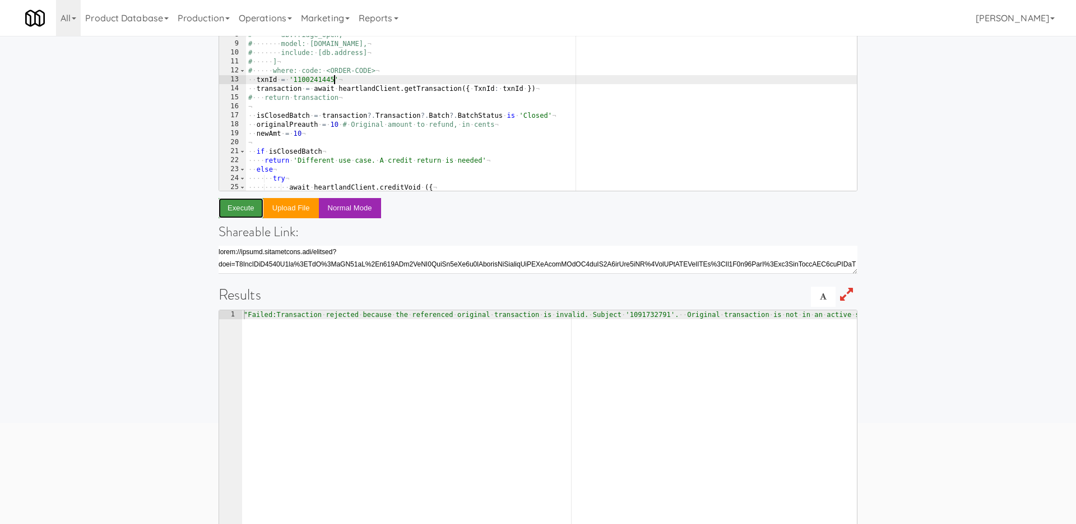
click at [243, 214] on button "Execute" at bounding box center [241, 208] width 45 height 20
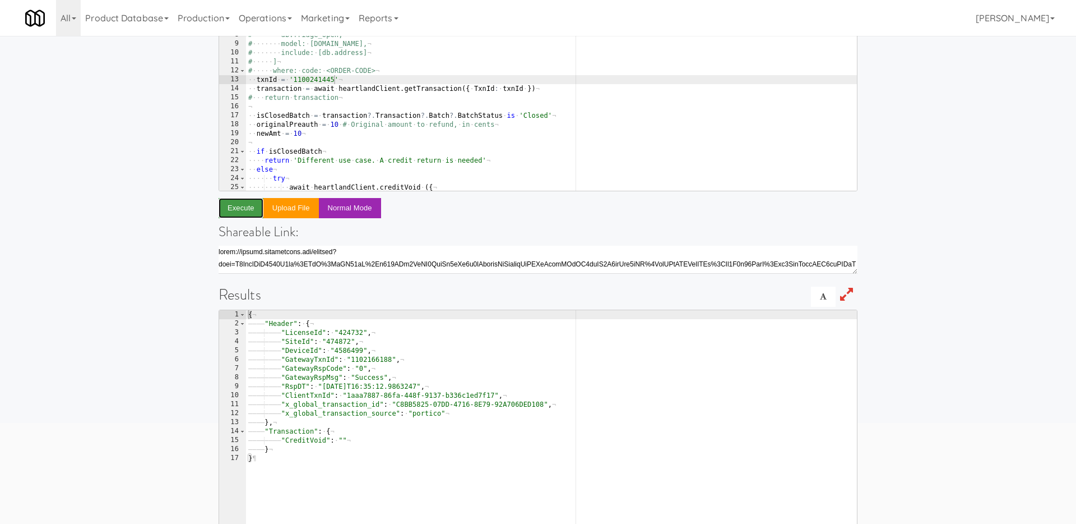
click at [254, 206] on button "Execute" at bounding box center [241, 208] width 45 height 20
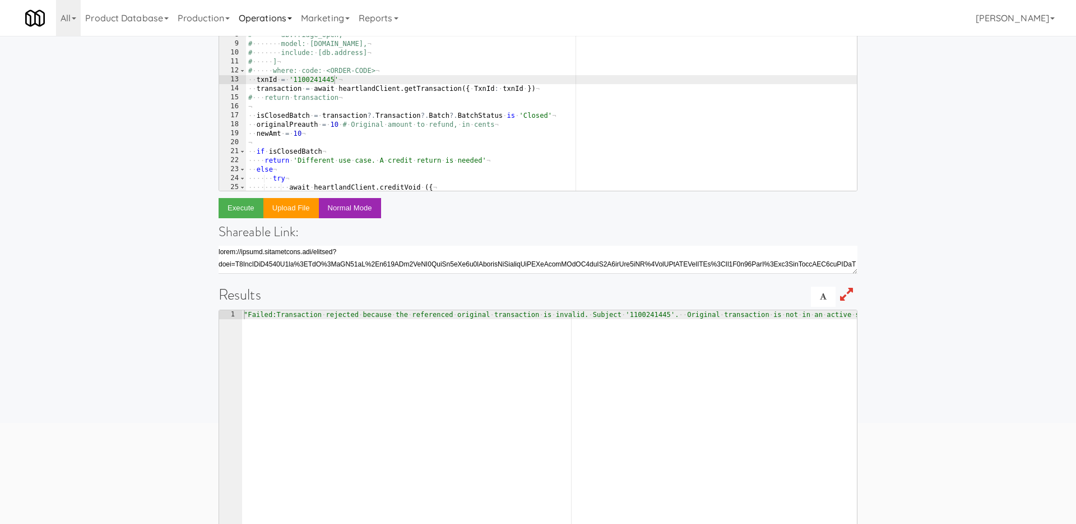
click at [281, 18] on link "Operations" at bounding box center [265, 18] width 62 height 36
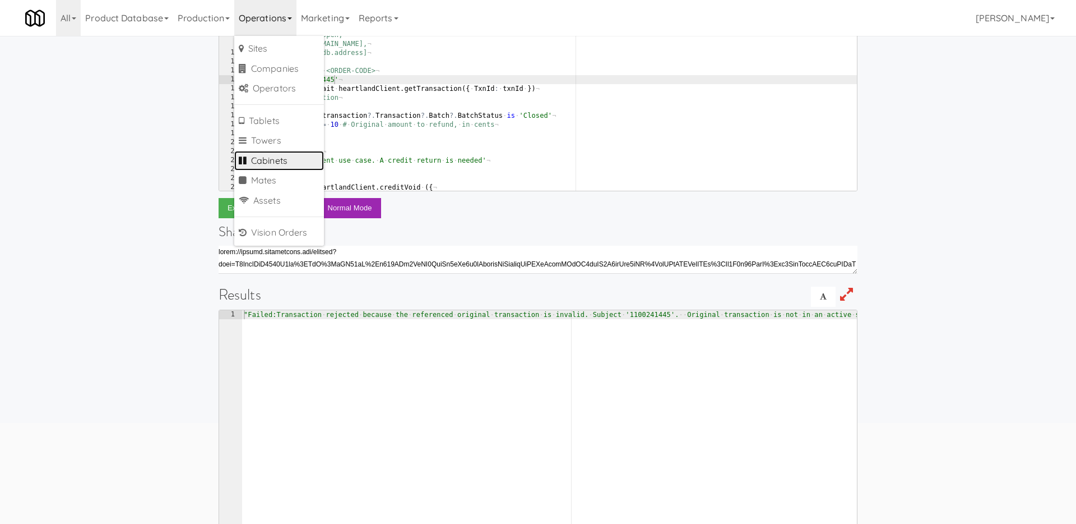
click at [274, 158] on link "Cabinets" at bounding box center [279, 161] width 90 height 20
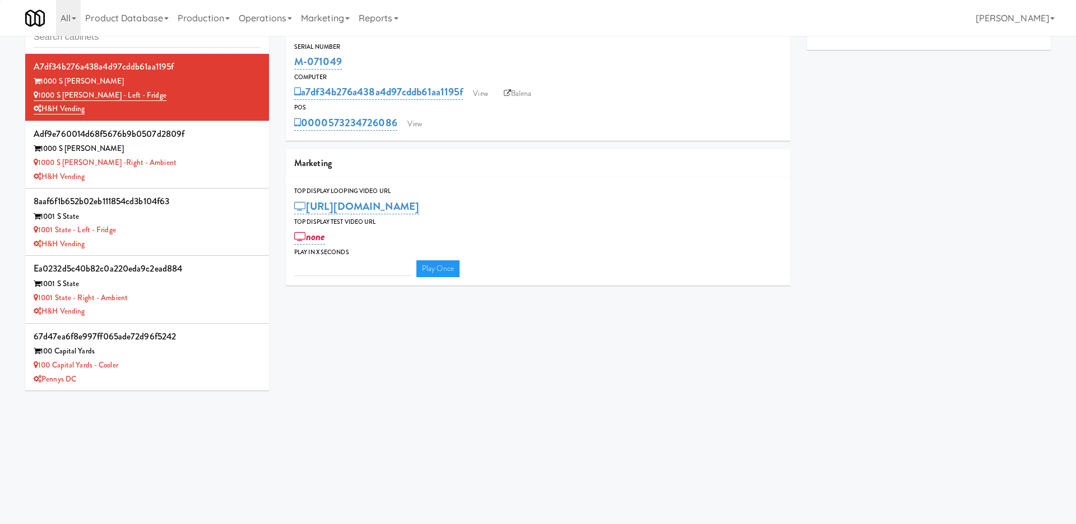
type input "3"
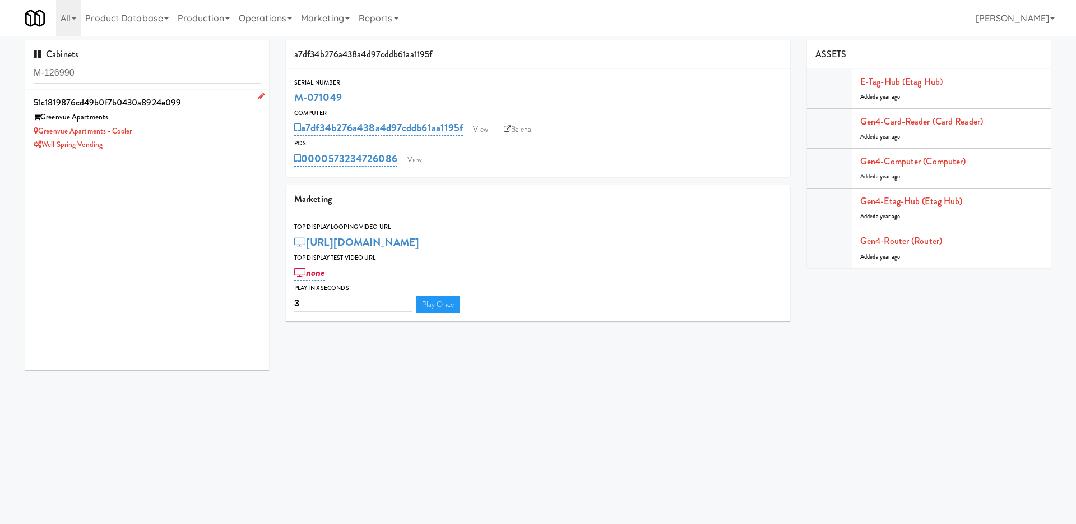
type input "M-126990"
click at [198, 113] on div "Greenvue Apartments" at bounding box center [147, 117] width 227 height 14
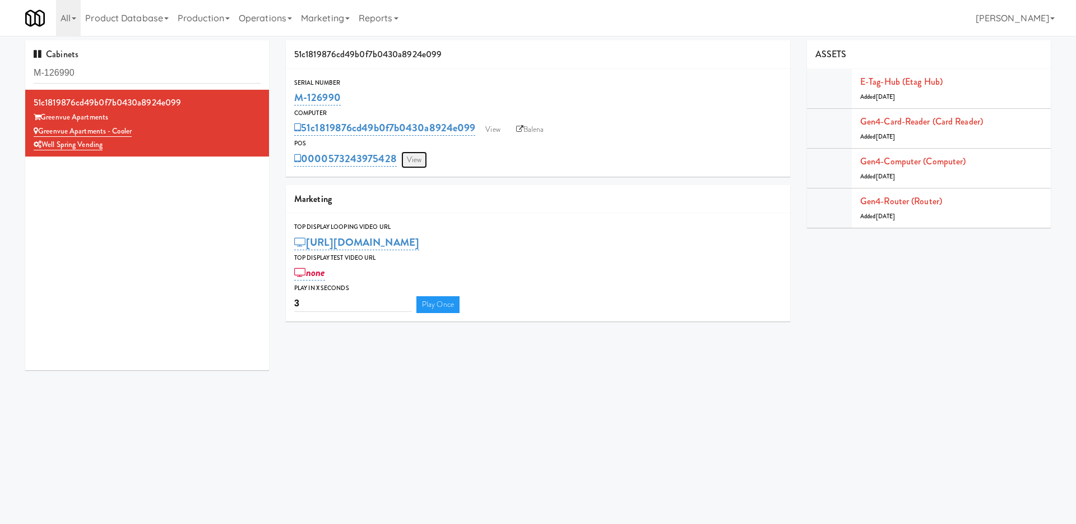
click at [420, 157] on link "View" at bounding box center [414, 159] width 26 height 17
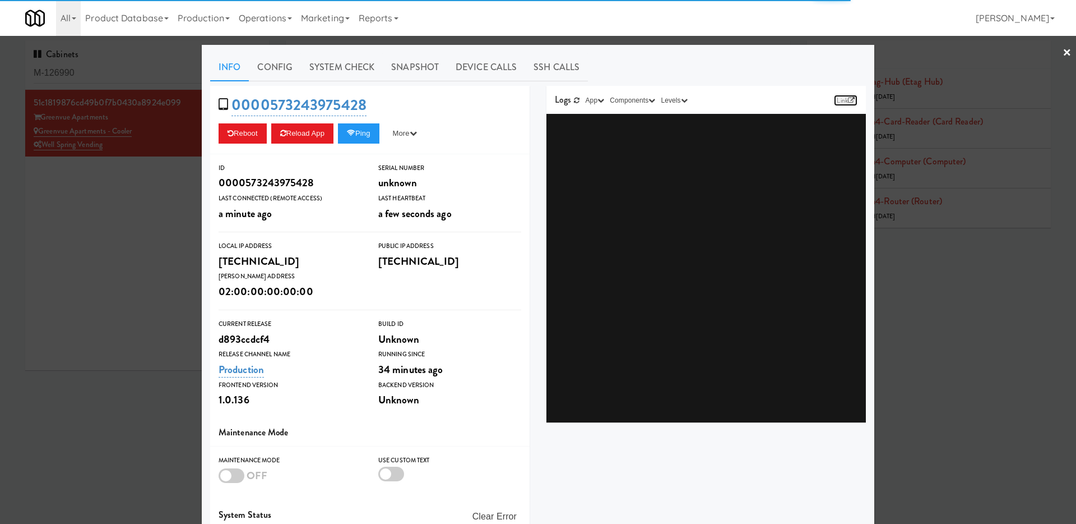
click at [848, 100] on icon at bounding box center [851, 100] width 7 height 7
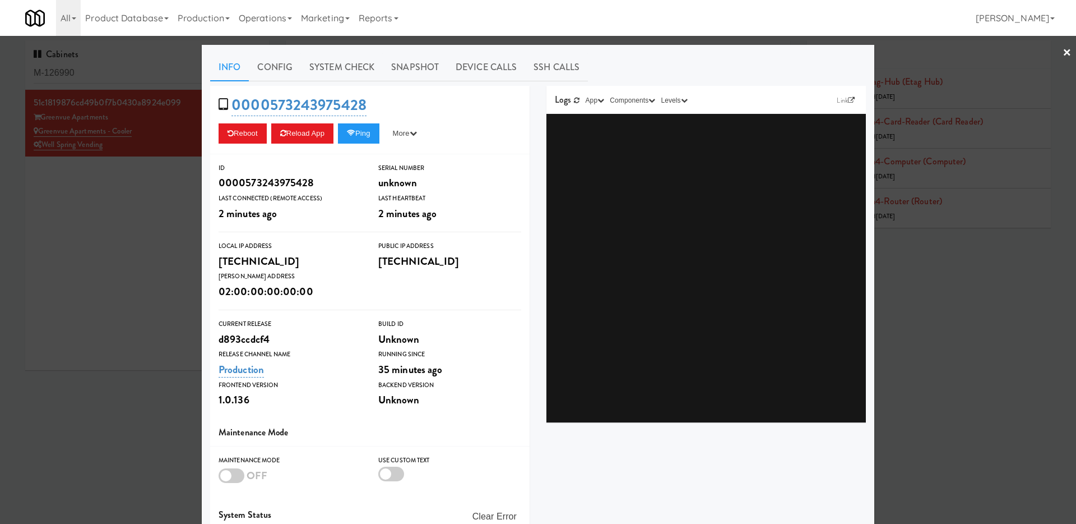
click at [124, 274] on div at bounding box center [538, 262] width 1076 height 524
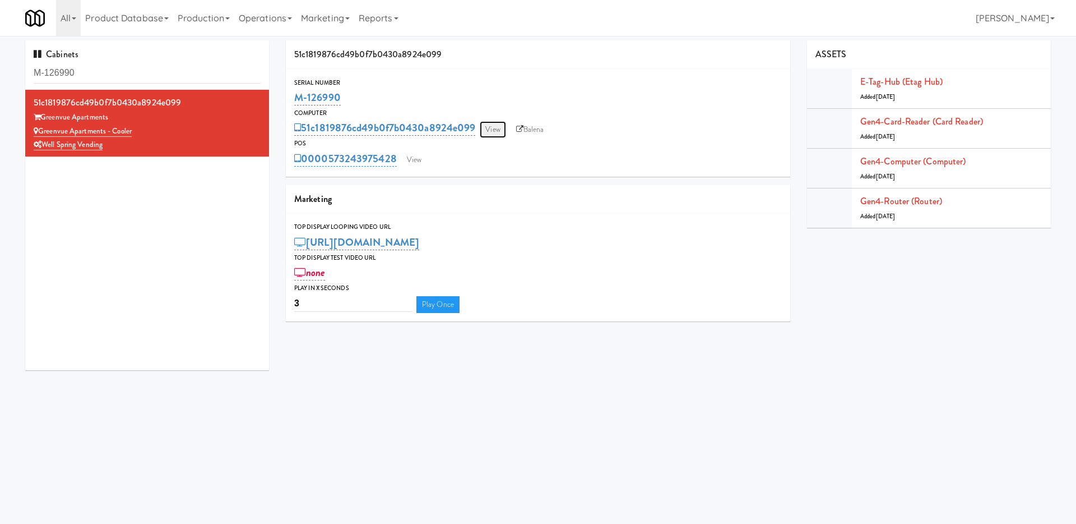
click at [498, 130] on link "View" at bounding box center [493, 129] width 26 height 17
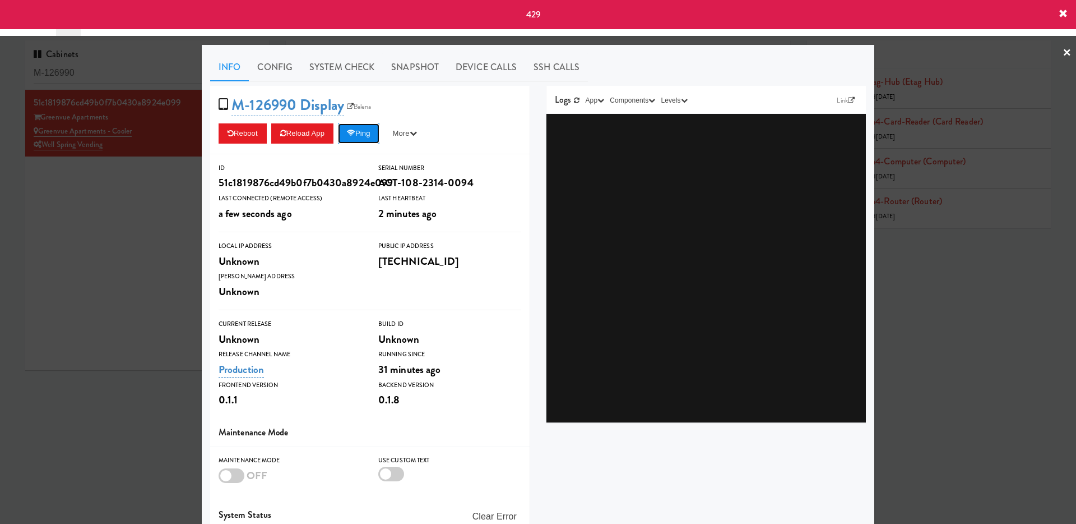
click at [365, 131] on button "Ping" at bounding box center [358, 133] width 41 height 20
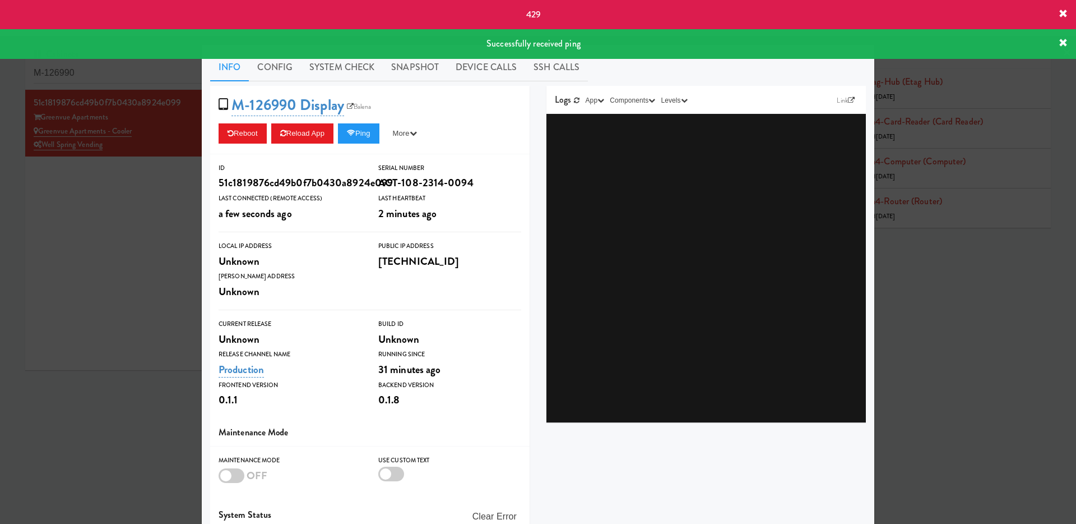
click at [178, 236] on div at bounding box center [538, 262] width 1076 height 524
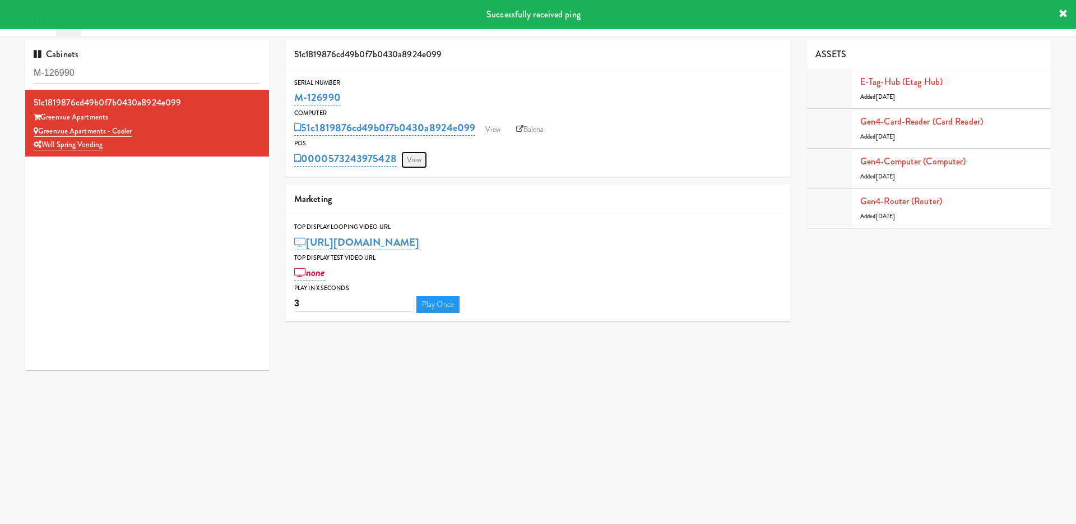
click at [416, 156] on link "View" at bounding box center [414, 159] width 26 height 17
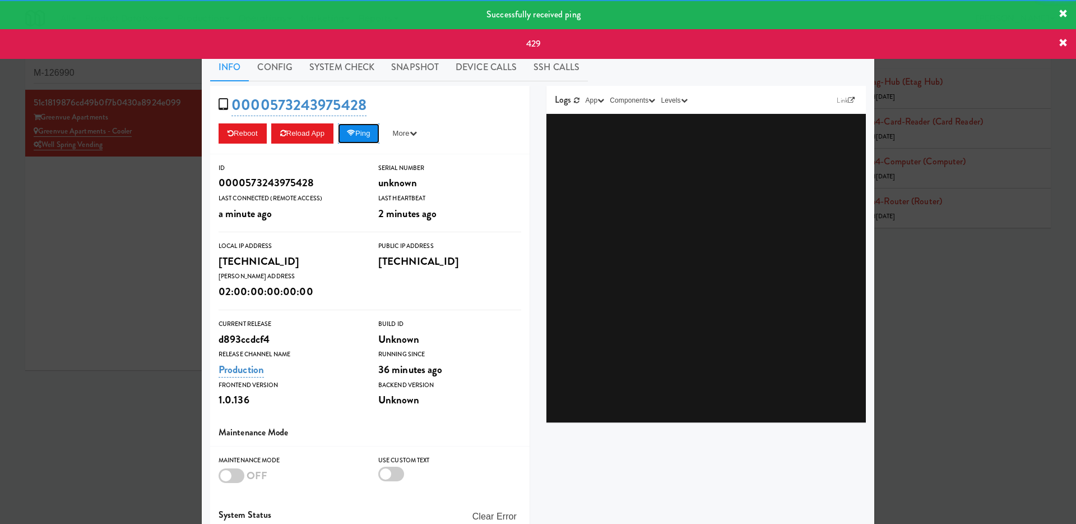
click at [350, 137] on button "Ping" at bounding box center [358, 133] width 41 height 20
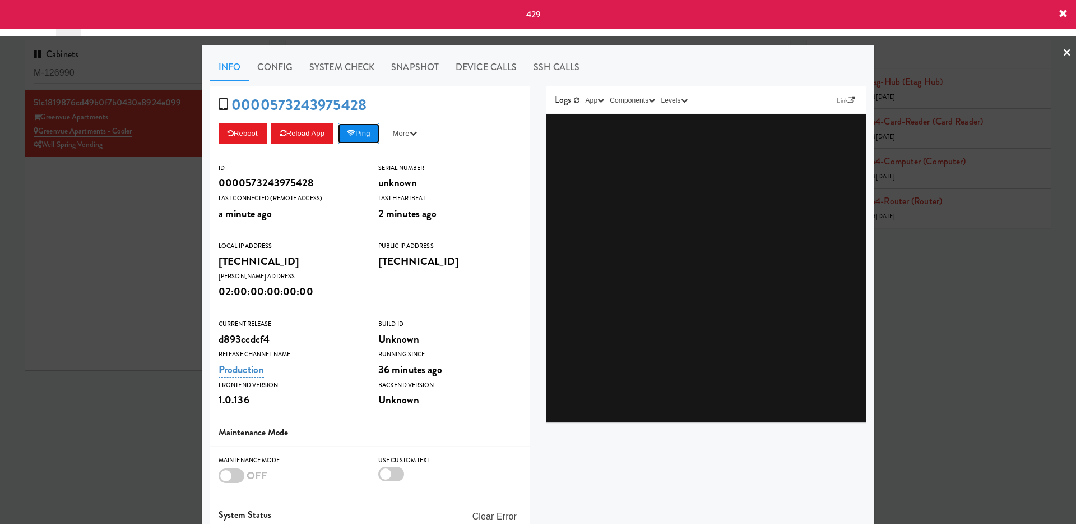
click at [372, 135] on button "Ping" at bounding box center [358, 133] width 41 height 20
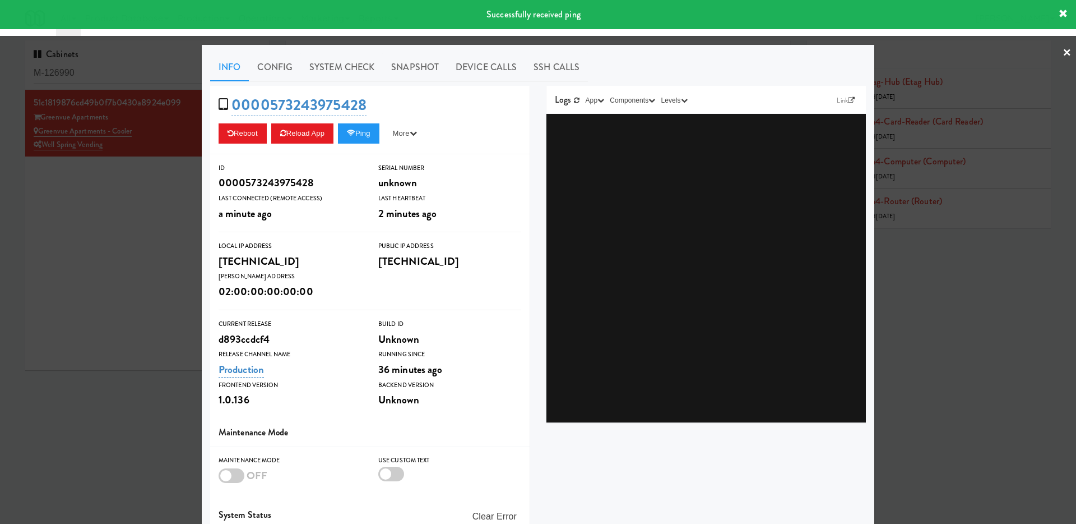
click at [136, 256] on div at bounding box center [538, 262] width 1076 height 524
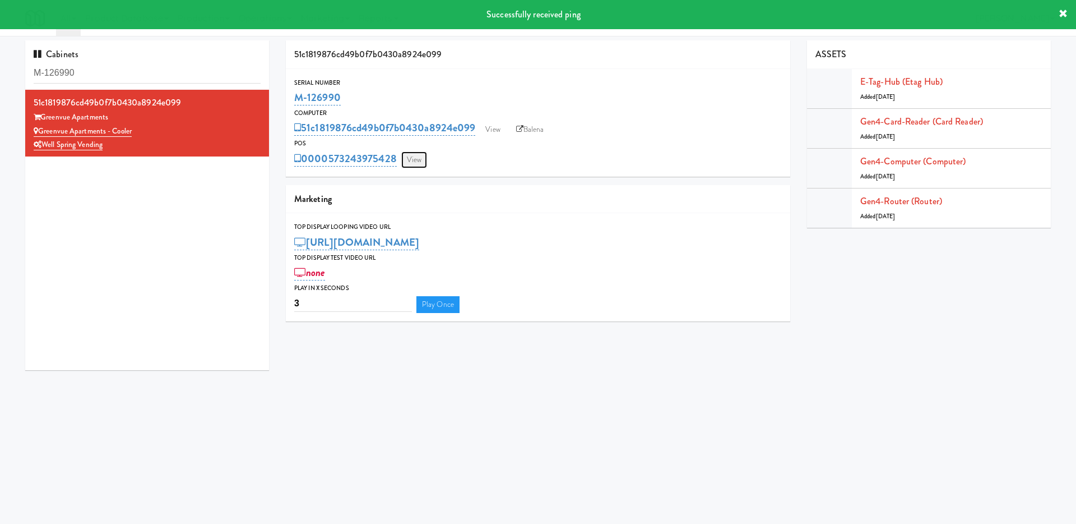
click at [420, 156] on link "View" at bounding box center [414, 159] width 26 height 17
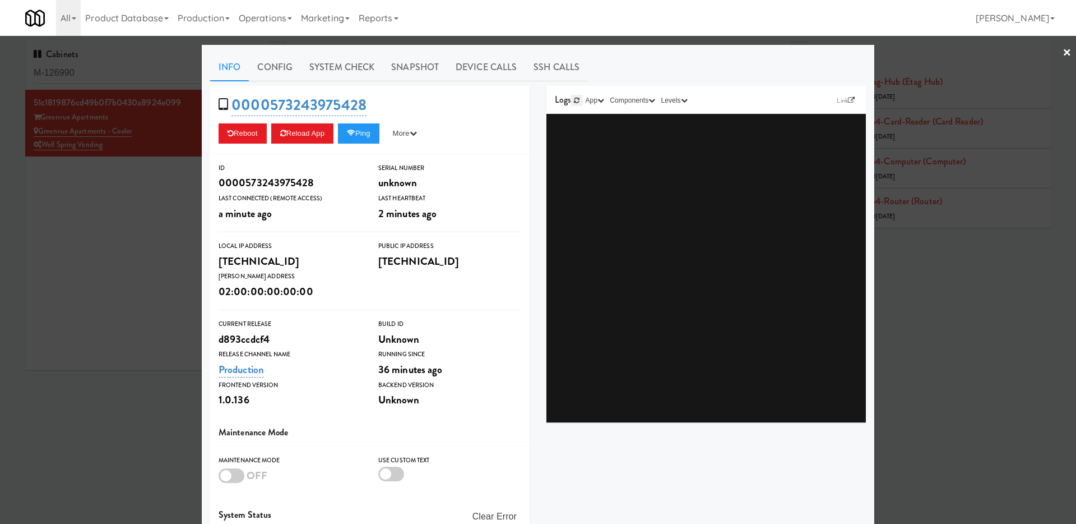
click at [573, 101] on link at bounding box center [576, 100] width 11 height 11
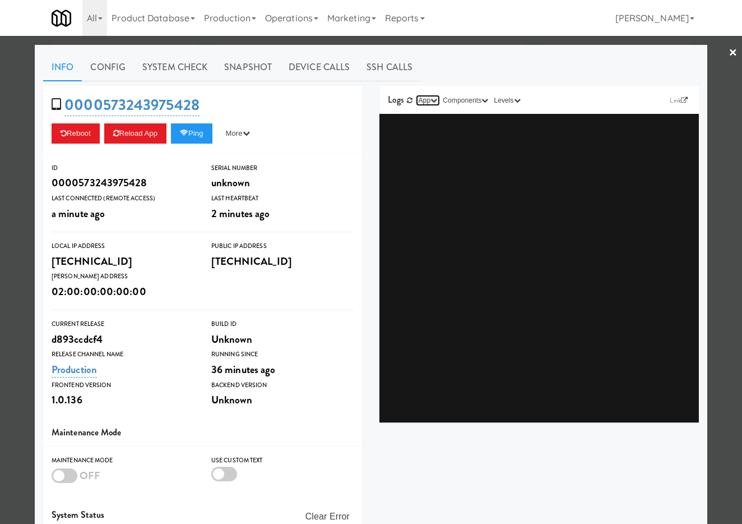
click at [416, 100] on button "App" at bounding box center [428, 100] width 25 height 11
click at [413, 100] on link at bounding box center [409, 100] width 11 height 11
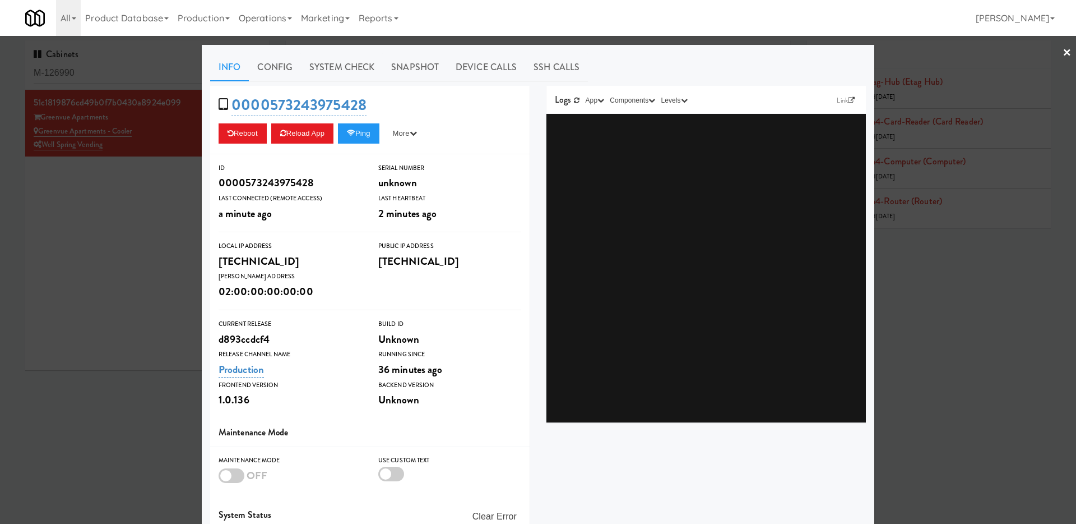
click at [1070, 47] on link "×" at bounding box center [1067, 53] width 9 height 35
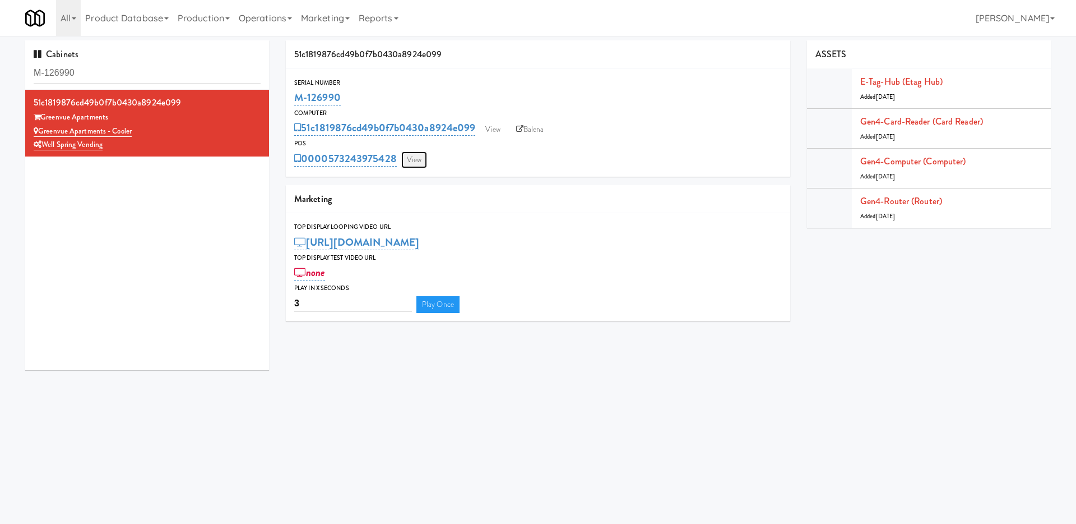
click at [415, 158] on link "View" at bounding box center [414, 159] width 26 height 17
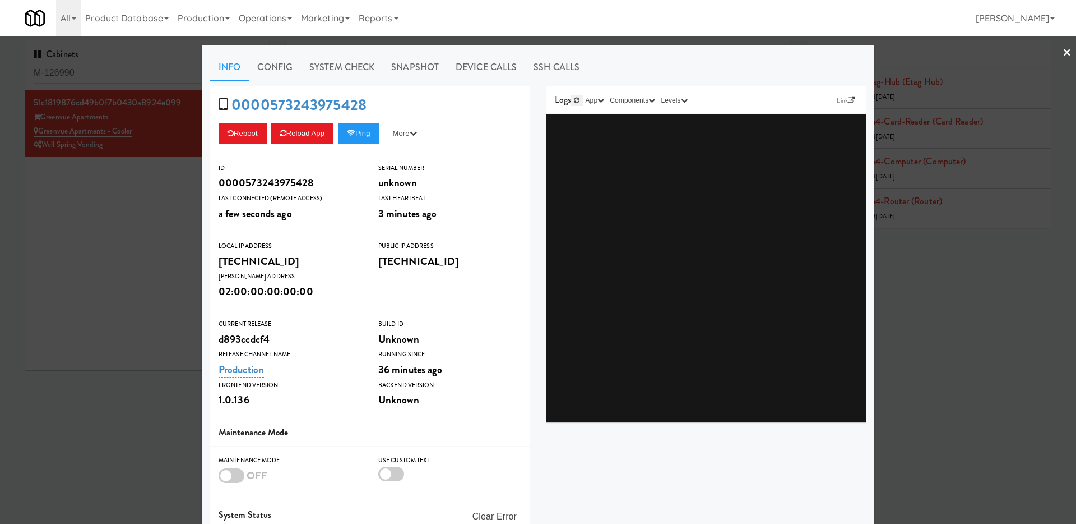
click at [577, 100] on icon at bounding box center [577, 100] width 6 height 7
click at [576, 99] on icon at bounding box center [577, 100] width 6 height 7
click at [937, 297] on div at bounding box center [538, 262] width 1076 height 524
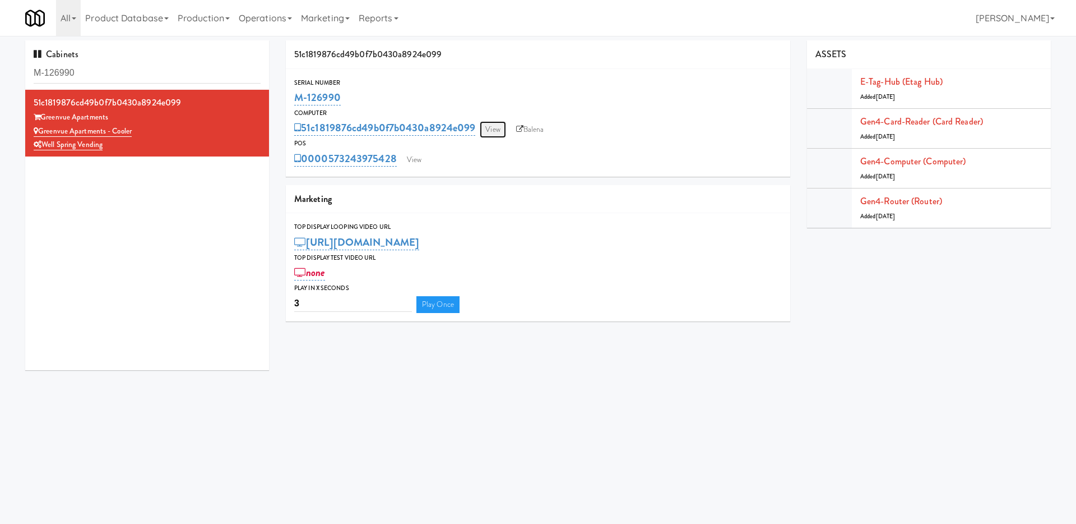
click at [490, 126] on link "View" at bounding box center [493, 129] width 26 height 17
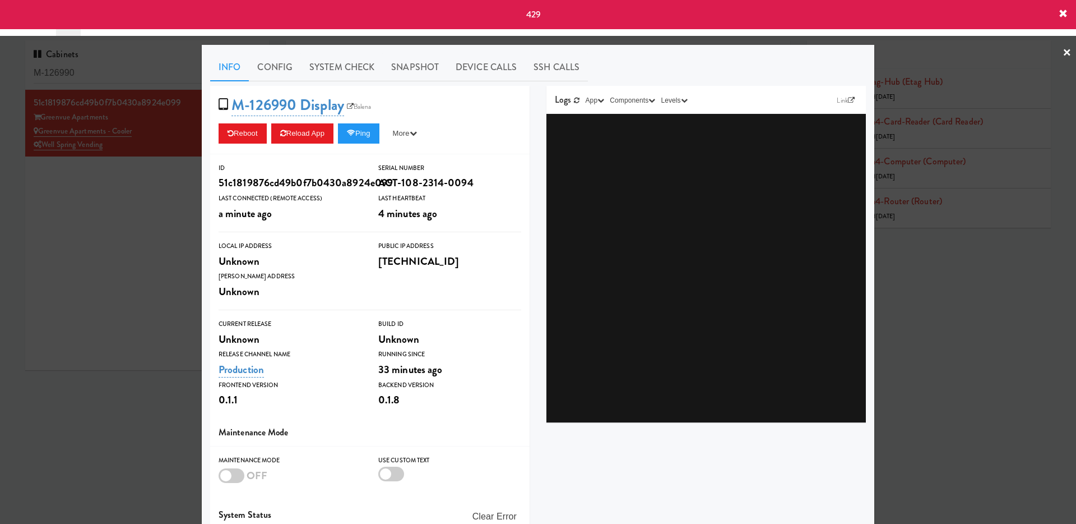
click at [63, 265] on div at bounding box center [538, 262] width 1076 height 524
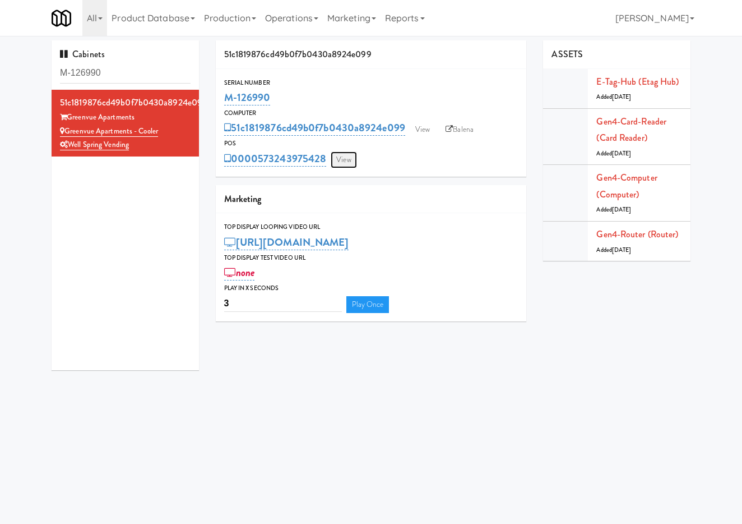
click at [341, 158] on link "View" at bounding box center [344, 159] width 26 height 17
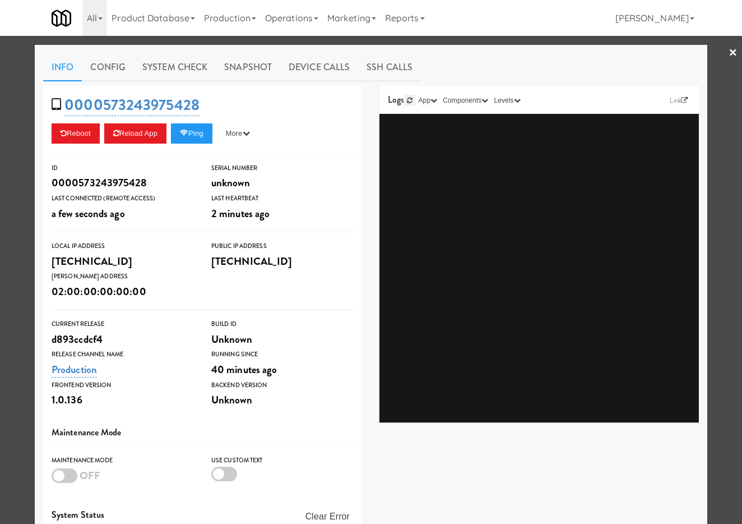
click at [410, 99] on icon at bounding box center [410, 100] width 6 height 7
